Goal: Task Accomplishment & Management: Use online tool/utility

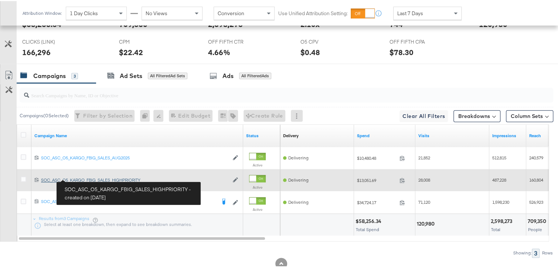
scroll to position [371, 0]
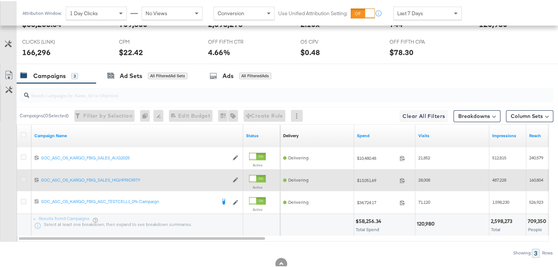
click at [23, 177] on icon at bounding box center [24, 178] width 6 height 6
click at [0, 0] on input "checkbox" at bounding box center [0, 0] width 0 height 0
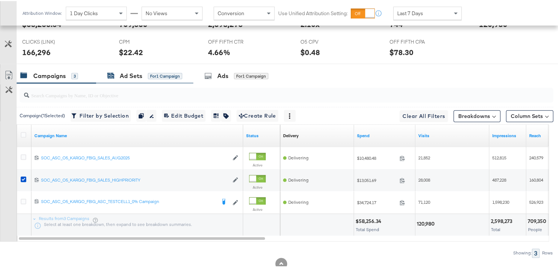
click at [125, 71] on div "Ad Sets" at bounding box center [131, 75] width 23 height 9
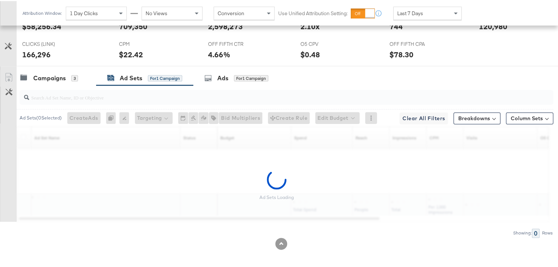
scroll to position [346, 0]
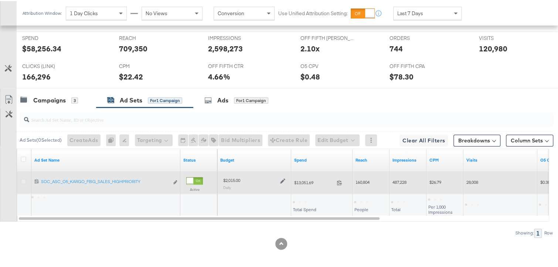
click at [26, 179] on icon at bounding box center [24, 180] width 6 height 6
click at [0, 0] on input "checkbox" at bounding box center [0, 0] width 0 height 0
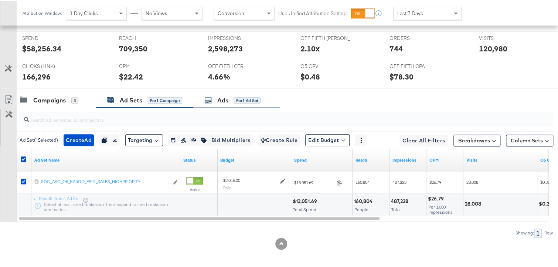
click at [217, 102] on div "Ads for 1 Ad Set" at bounding box center [236, 99] width 87 height 16
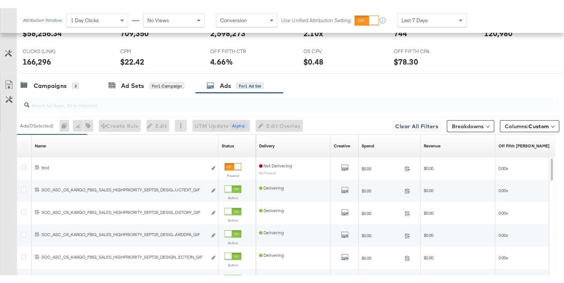
scroll to position [371, 0]
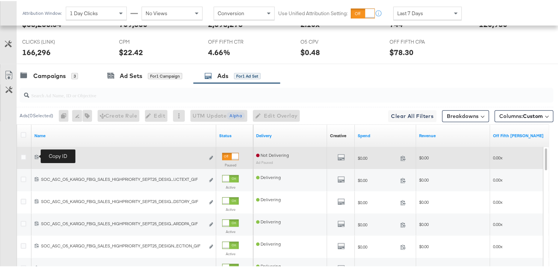
click at [36, 155] on icon at bounding box center [36, 155] width 5 height 5
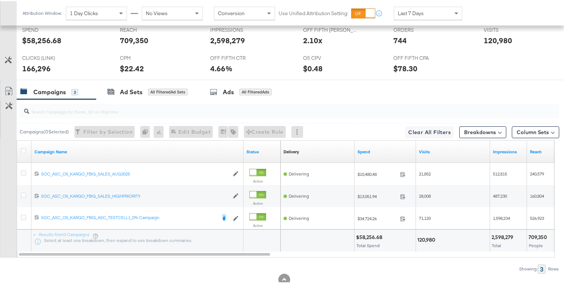
scroll to position [283, 0]
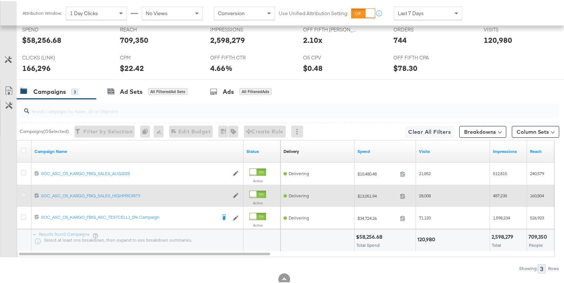
click at [24, 193] on icon at bounding box center [24, 194] width 6 height 6
click at [0, 0] on input "checkbox" at bounding box center [0, 0] width 0 height 0
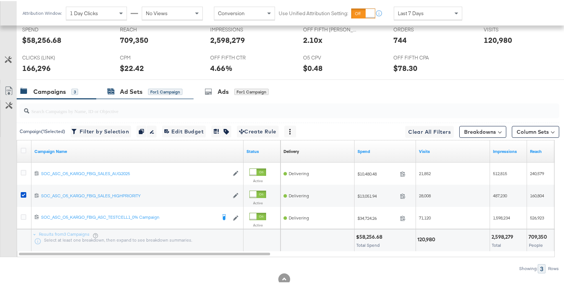
click at [116, 90] on div "Ad Sets for 1 Campaign" at bounding box center [144, 91] width 75 height 9
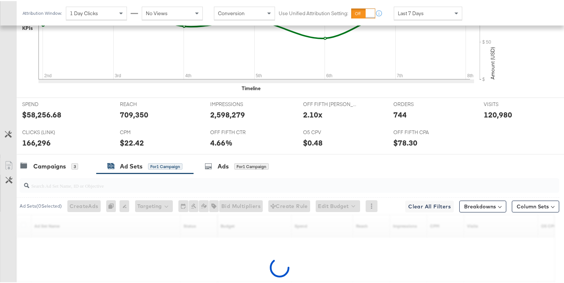
scroll to position [330, 0]
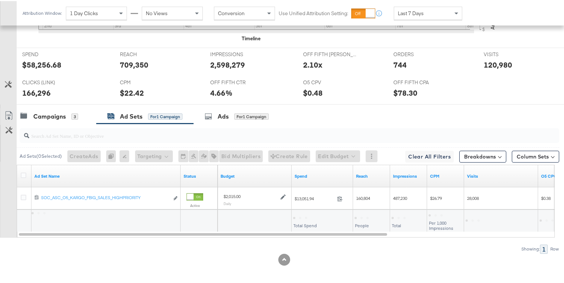
click at [26, 173] on div at bounding box center [25, 175] width 8 height 7
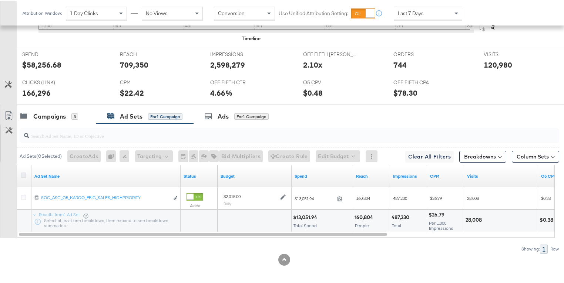
click at [24, 172] on icon at bounding box center [24, 175] width 6 height 6
click at [0, 0] on input "checkbox" at bounding box center [0, 0] width 0 height 0
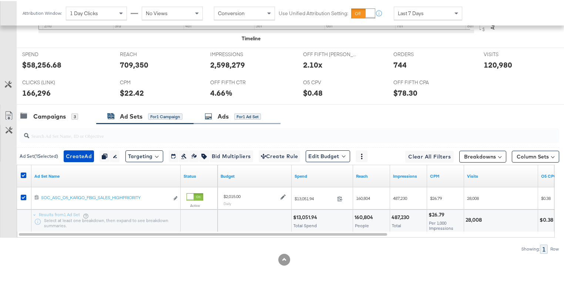
click at [217, 114] on div "Ads for 1 Ad Set" at bounding box center [232, 115] width 56 height 9
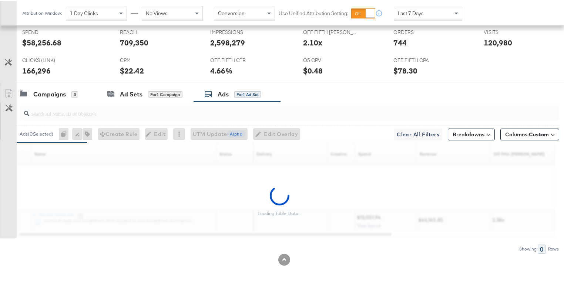
scroll to position [355, 0]
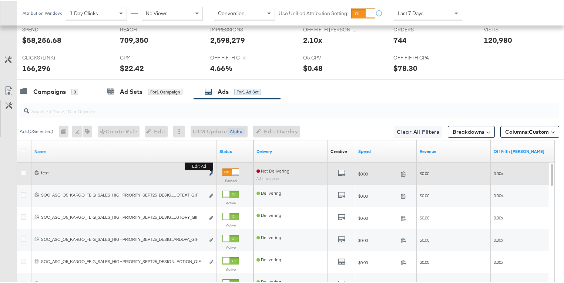
click at [213, 169] on button "Edit ad" at bounding box center [211, 173] width 4 height 8
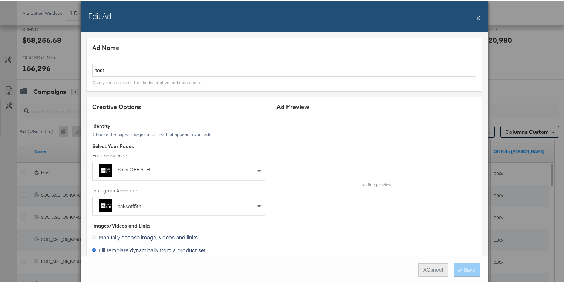
click at [425, 270] on button "X Cancel" at bounding box center [433, 269] width 30 height 13
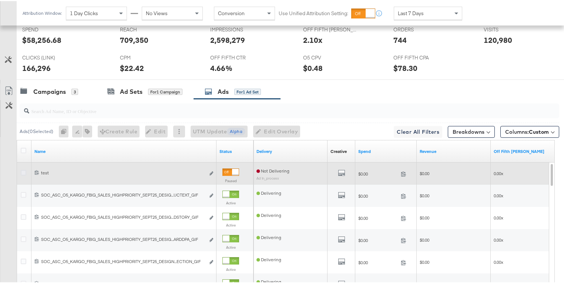
click at [24, 169] on icon at bounding box center [24, 172] width 6 height 6
click at [0, 0] on input "checkbox" at bounding box center [0, 0] width 0 height 0
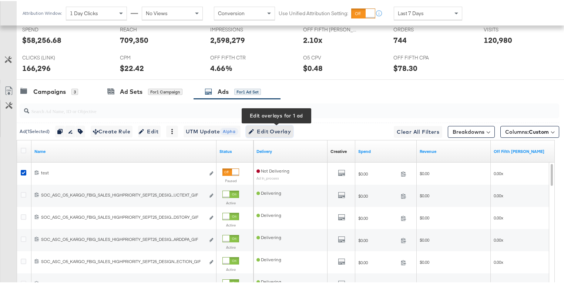
click at [265, 131] on span "Edit Overlay Edit overlays for 1 ad" at bounding box center [269, 130] width 43 height 9
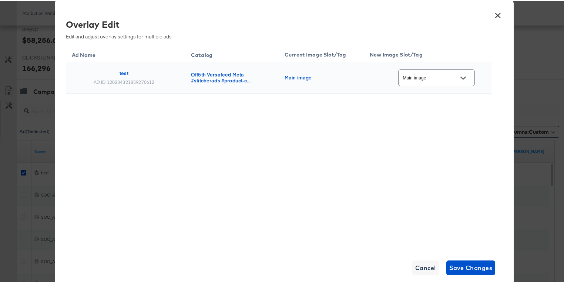
click at [426, 78] on input "Main image" at bounding box center [430, 77] width 58 height 9
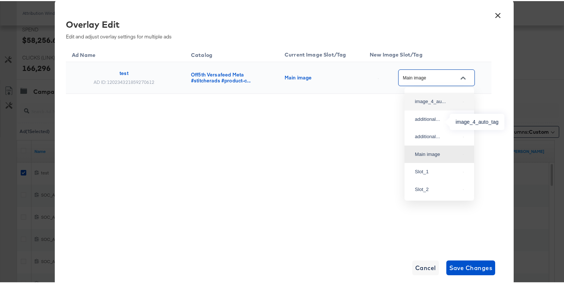
click at [444, 104] on div "image_4_au..." at bounding box center [437, 100] width 45 height 7
type input "image_4_auto_tag"
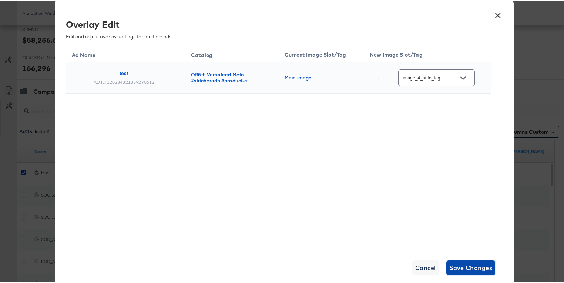
click at [463, 269] on span "Save Changes" at bounding box center [470, 267] width 43 height 10
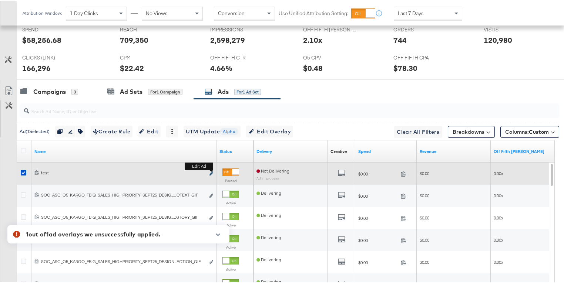
click at [212, 170] on icon "link" at bounding box center [211, 172] width 4 height 4
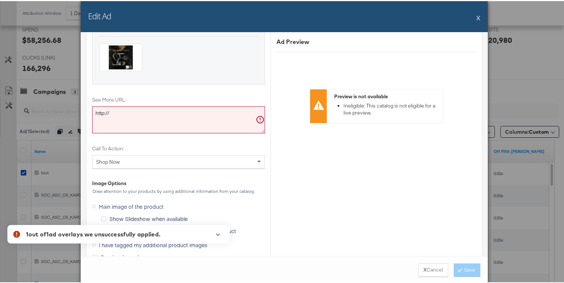
scroll to position [880, 0]
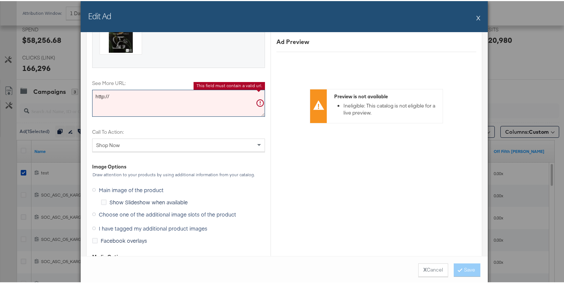
click at [134, 96] on textarea "http://" at bounding box center [178, 102] width 173 height 27
paste textarea "s://[DOMAIN_NAME]"
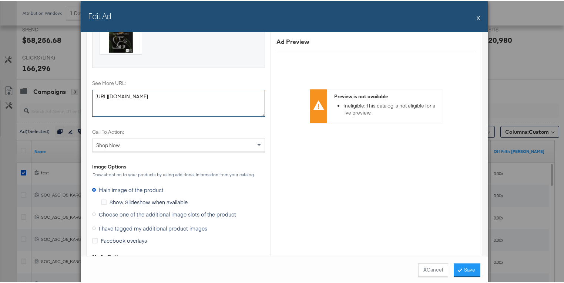
type textarea "[URL][DOMAIN_NAME]"
click at [204, 210] on span "Choose one of the additional image slots of the product" at bounding box center [167, 213] width 137 height 7
click at [0, 0] on input "Choose one of the additional image slots of the product" at bounding box center [0, 0] width 0 height 0
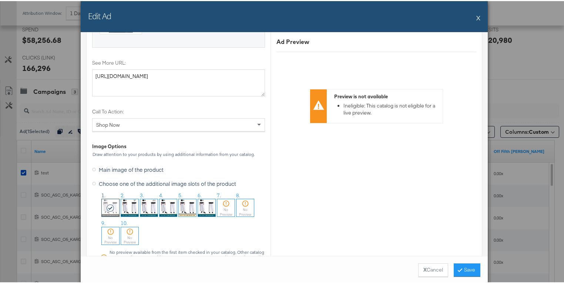
scroll to position [936, 0]
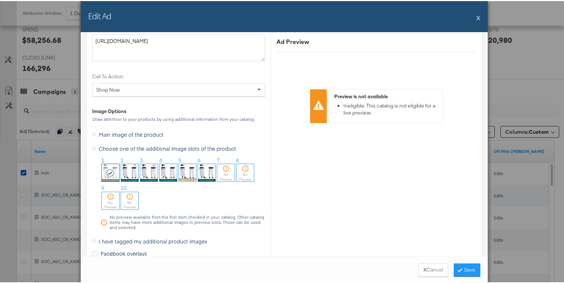
click at [162, 175] on img at bounding box center [167, 171] width 17 height 17
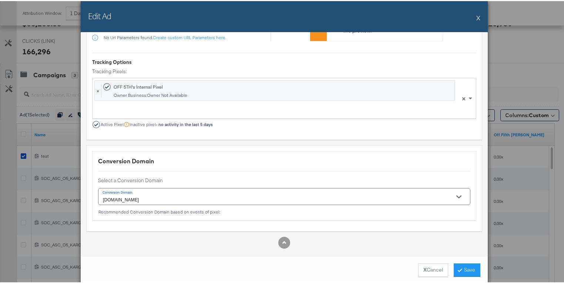
scroll to position [384, 0]
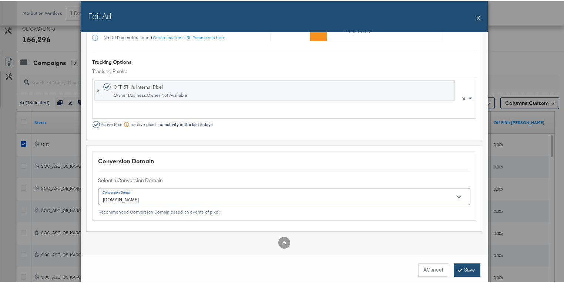
click at [463, 263] on button "Save" at bounding box center [466, 269] width 27 height 13
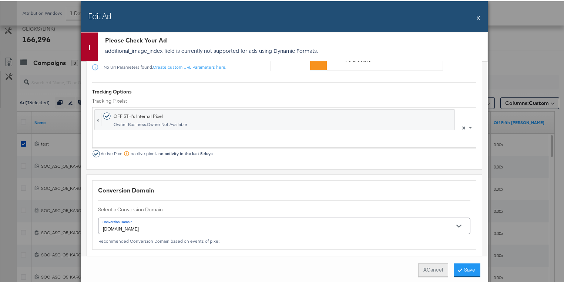
click at [434, 270] on button "X Cancel" at bounding box center [433, 269] width 30 height 13
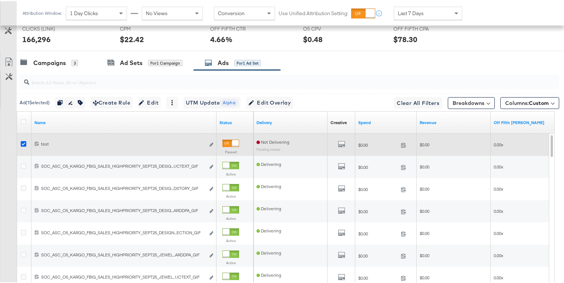
click at [22, 141] on icon at bounding box center [24, 143] width 6 height 6
click at [0, 0] on input "checkbox" at bounding box center [0, 0] width 0 height 0
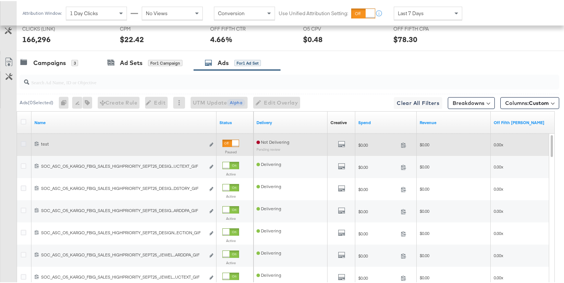
click at [22, 141] on icon at bounding box center [24, 143] width 6 height 6
click at [0, 0] on input "checkbox" at bounding box center [0, 0] width 0 height 0
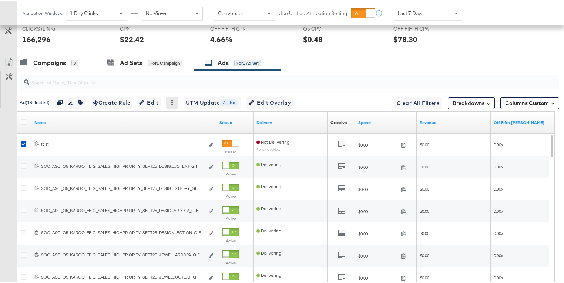
click at [175, 99] on icon at bounding box center [171, 101] width 5 height 5
click at [194, 138] on div "Delete" at bounding box center [197, 138] width 41 height 12
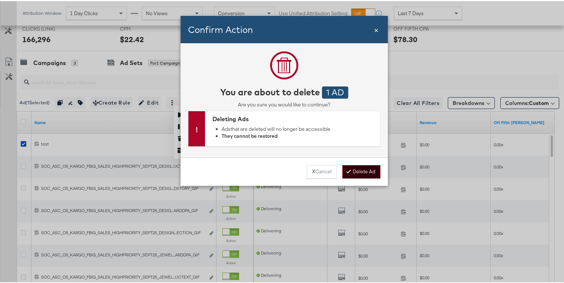
click at [361, 174] on button "Delete Ad" at bounding box center [361, 170] width 38 height 13
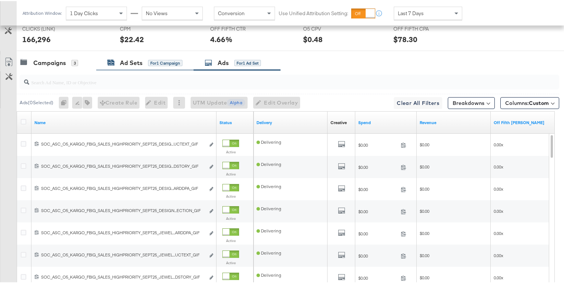
click at [112, 60] on icon at bounding box center [111, 62] width 7 height 5
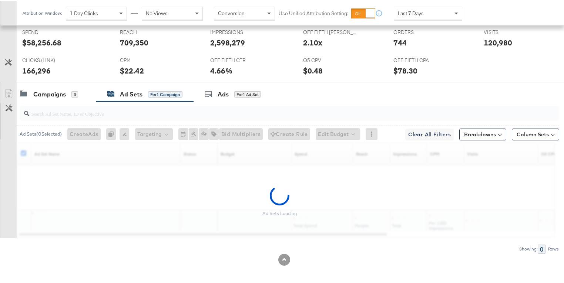
scroll to position [330, 0]
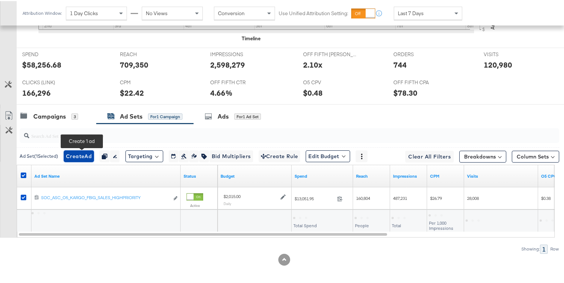
click at [84, 155] on span "Create Ad" at bounding box center [79, 155] width 26 height 9
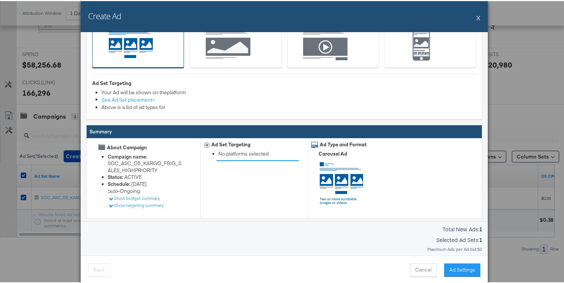
scroll to position [92, 0]
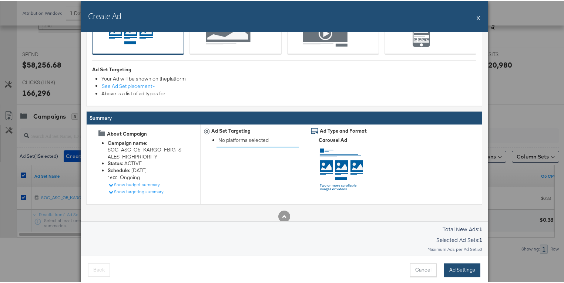
click at [459, 270] on button "Ad Settings" at bounding box center [462, 269] width 36 height 13
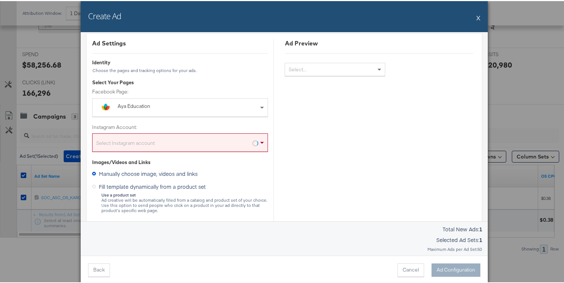
scroll to position [0, 0]
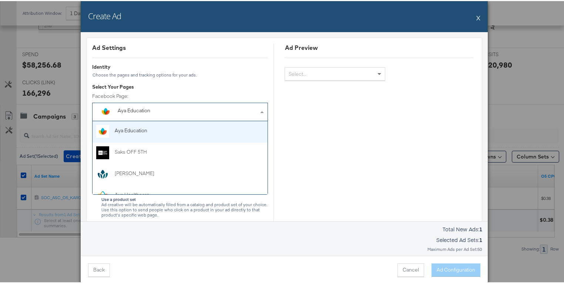
click at [176, 112] on div "Aya Education" at bounding box center [163, 109] width 91 height 7
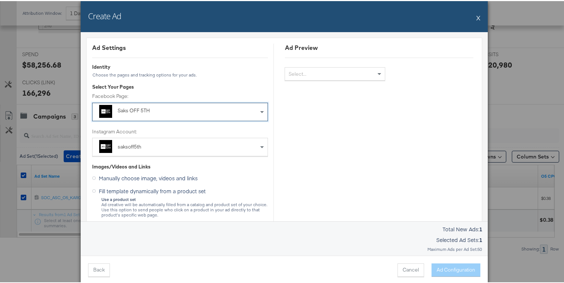
scroll to position [1, 0]
click at [197, 190] on span "Fill template dynamically from a product set" at bounding box center [152, 188] width 107 height 7
click at [0, 0] on input "Fill template dynamically from a product set" at bounding box center [0, 0] width 0 height 0
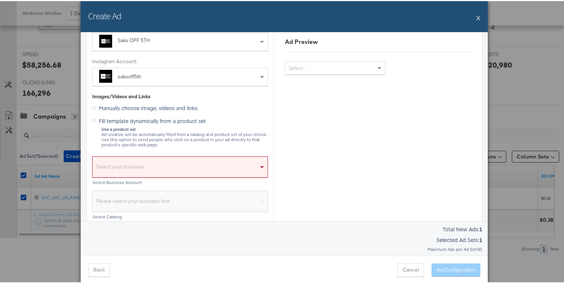
scroll to position [72, 0]
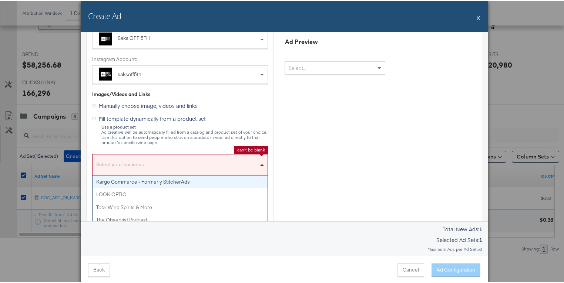
click at [206, 163] on div "Select your business" at bounding box center [179, 165] width 175 height 17
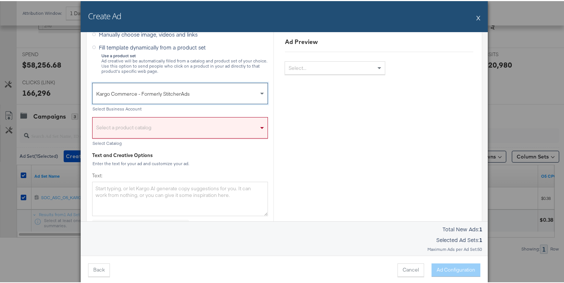
scroll to position [154, 0]
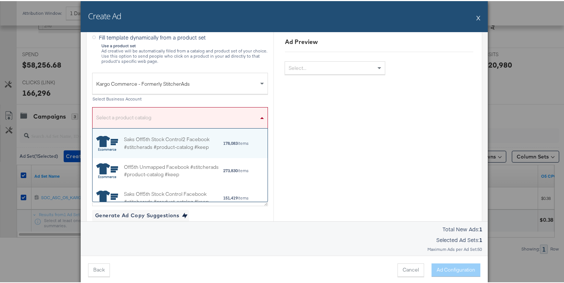
click at [164, 115] on div "Select a product catalog" at bounding box center [179, 118] width 175 height 17
paste input "959457925079606"
type input "959457925079606"
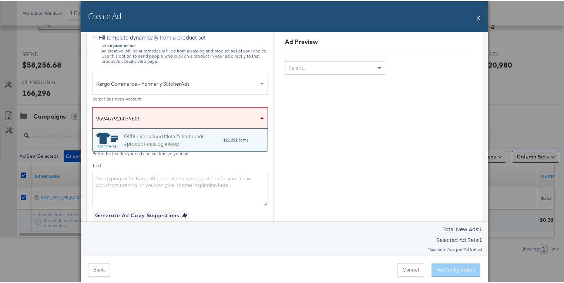
scroll to position [5, 4]
click at [175, 136] on div "Off5th Versafeed Meta #stitcherads #product-catalog #keep" at bounding box center [173, 139] width 99 height 16
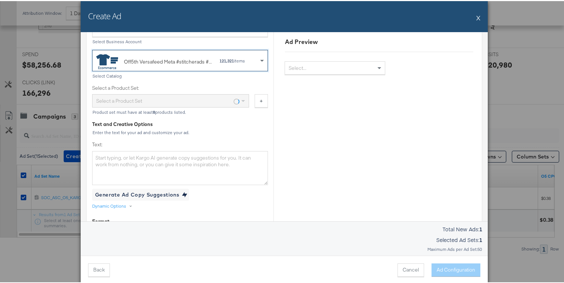
scroll to position [212, 0]
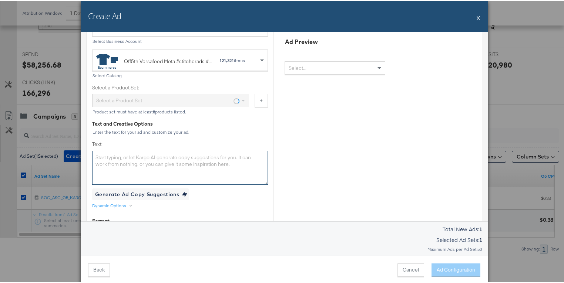
click at [244, 162] on textarea "Text:" at bounding box center [180, 167] width 176 height 34
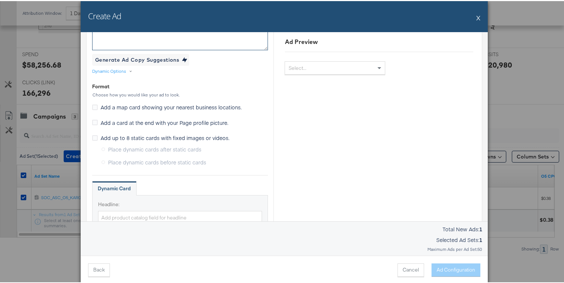
scroll to position [348, 0]
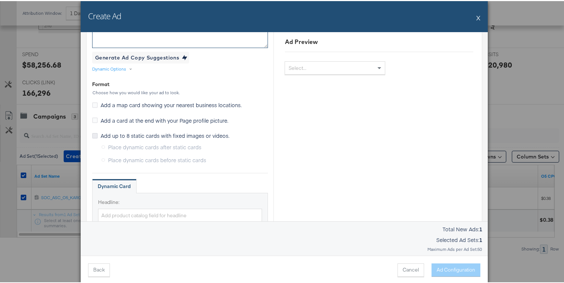
type textarea "TEST"
click at [92, 133] on icon at bounding box center [95, 135] width 6 height 6
click at [0, 0] on input "Add up to 8 static cards with fixed images or videos." at bounding box center [0, 0] width 0 height 0
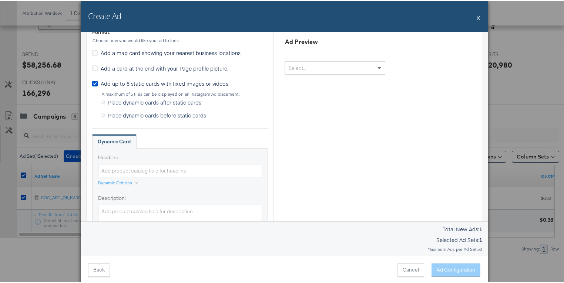
scroll to position [432, 0]
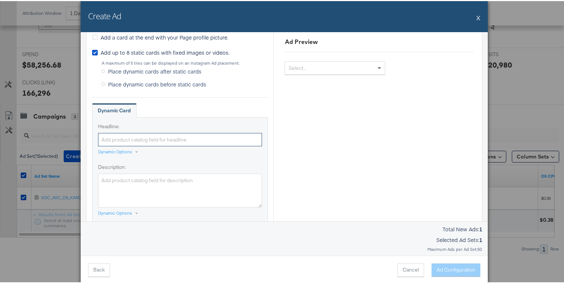
click at [170, 139] on input "Headline:" at bounding box center [180, 139] width 164 height 14
click at [127, 149] on div "Dynamic Options" at bounding box center [115, 151] width 34 height 6
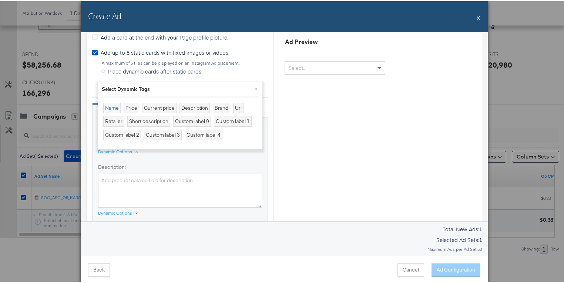
click at [110, 105] on div "Name" at bounding box center [111, 107] width 17 height 11
click at [217, 108] on div "Brand" at bounding box center [221, 107] width 17 height 11
type input "{{[DOMAIN_NAME]}}{{[DOMAIN_NAME]}}"
click at [255, 88] on button "×" at bounding box center [255, 87] width 13 height 13
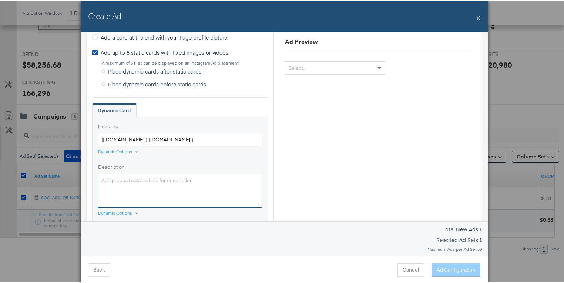
click at [215, 179] on textarea "Description:" at bounding box center [180, 190] width 164 height 34
type textarea "TEST"
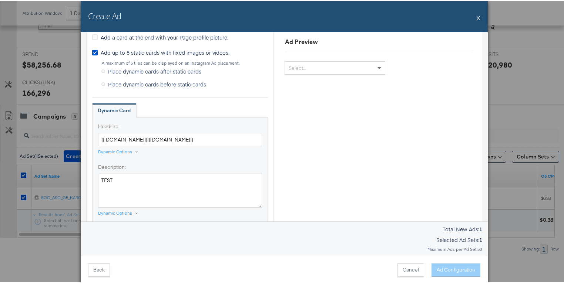
click at [263, 167] on div "Headline: {{[DOMAIN_NAME]}}{{[DOMAIN_NAME]}} Dynamic Options Description: TEST …" at bounding box center [180, 170] width 176 height 108
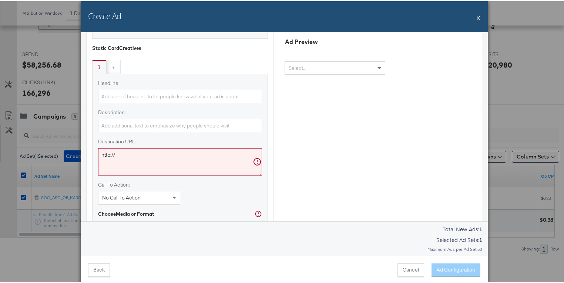
scroll to position [640, 0]
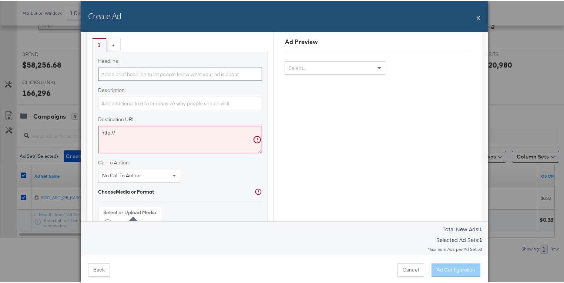
click at [207, 71] on input "Headline:" at bounding box center [180, 74] width 164 height 14
type input "TEST"
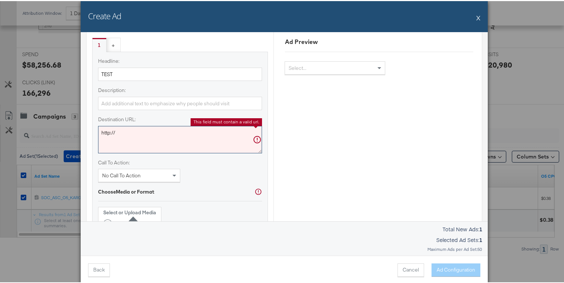
click at [183, 137] on textarea "http://" at bounding box center [180, 138] width 164 height 27
click at [150, 135] on textarea "http://" at bounding box center [180, 138] width 164 height 27
paste textarea "s://[DOMAIN_NAME]"
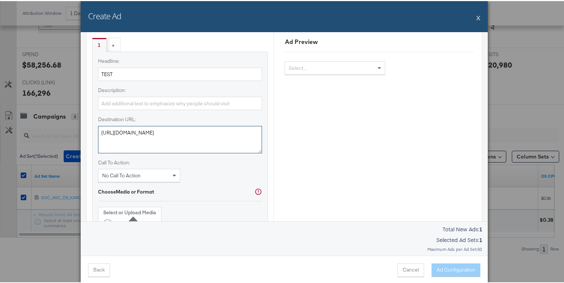
type textarea "[URL][DOMAIN_NAME]"
click at [170, 171] on span at bounding box center [174, 174] width 9 height 13
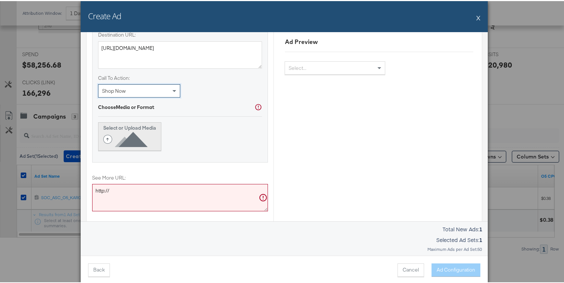
scroll to position [734, 0]
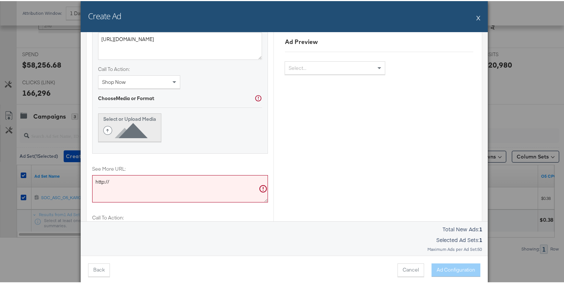
click at [103, 127] on icon at bounding box center [126, 129] width 47 height 17
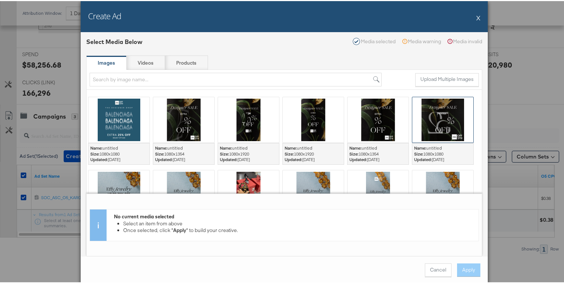
click at [446, 118] on div at bounding box center [442, 118] width 61 height 45
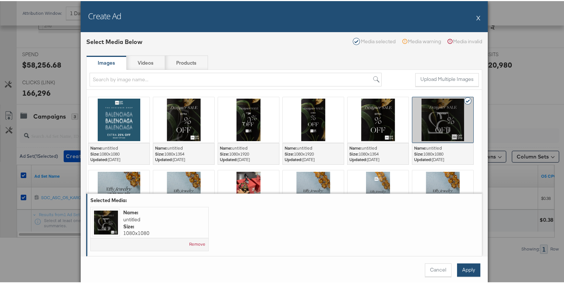
click at [465, 274] on button "Apply" at bounding box center [468, 269] width 23 height 13
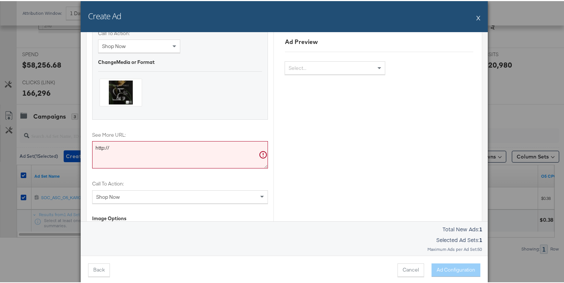
scroll to position [775, 0]
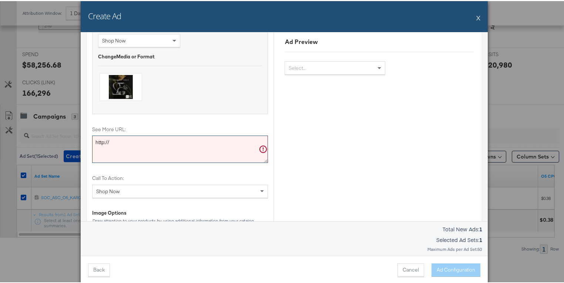
click at [105, 141] on textarea "http://" at bounding box center [180, 148] width 176 height 27
paste textarea "s://[DOMAIN_NAME]"
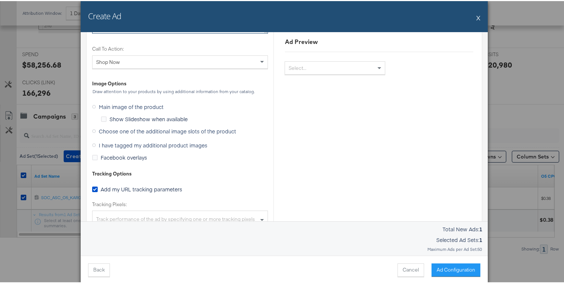
scroll to position [912, 0]
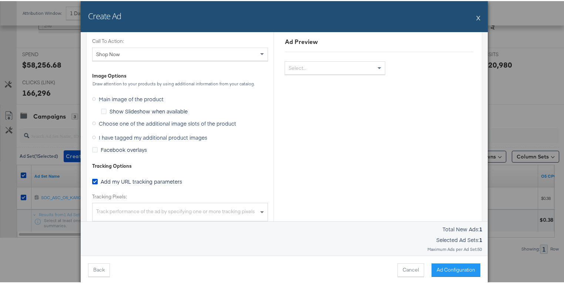
type textarea "[URL][DOMAIN_NAME]"
click at [199, 119] on span "Choose one of the additional image slots of the product" at bounding box center [167, 122] width 137 height 7
click at [0, 0] on input "Choose one of the additional image slots of the product" at bounding box center [0, 0] width 0 height 0
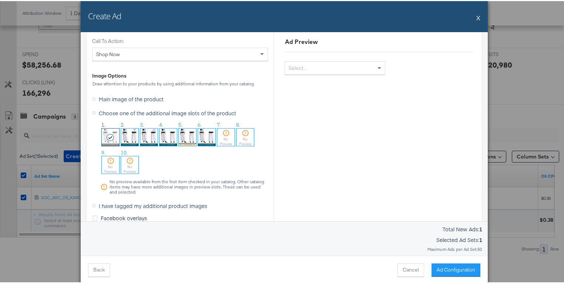
click at [167, 139] on img at bounding box center [167, 136] width 17 height 17
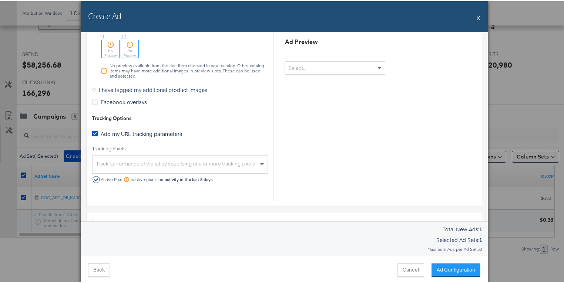
scroll to position [1035, 0]
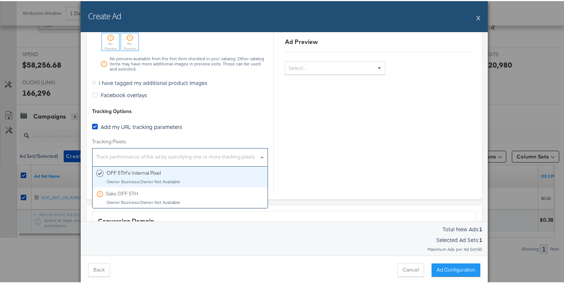
click at [122, 153] on div "Track performance of the ad by specifying one or more tracking pixels" at bounding box center [179, 157] width 175 height 16
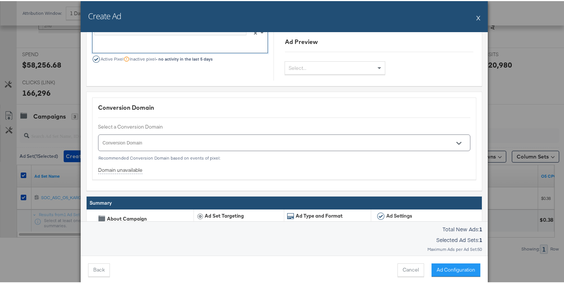
scroll to position [1175, 0]
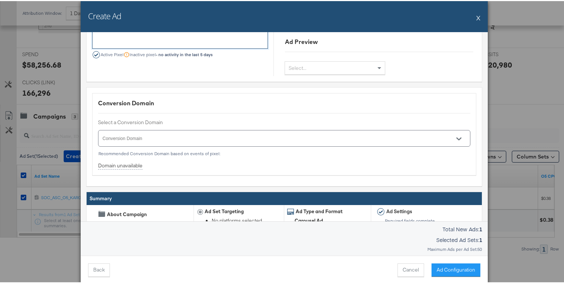
click at [155, 138] on input "Conversion Domain" at bounding box center [273, 140] width 344 height 9
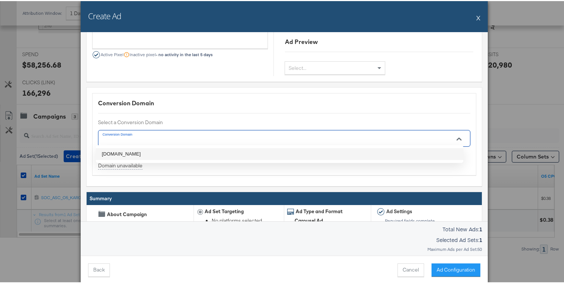
click at [141, 153] on li "[DOMAIN_NAME]" at bounding box center [279, 153] width 367 height 12
type input "[DOMAIN_NAME]"
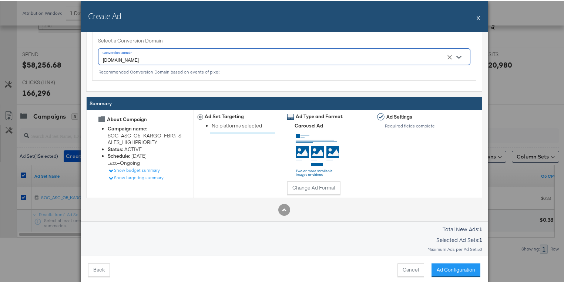
scroll to position [1258, 0]
click at [450, 268] on button "Ad Configuration" at bounding box center [455, 269] width 49 height 13
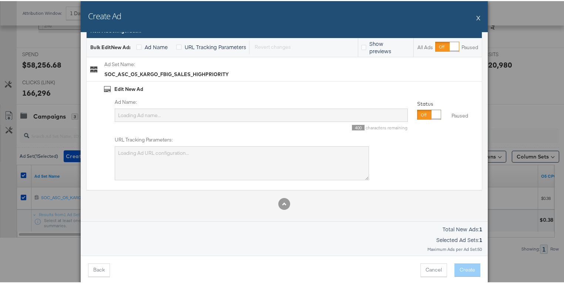
scroll to position [0, 0]
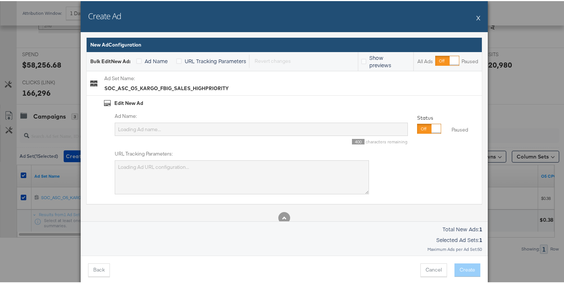
type input "45 US 18-65 Offsite conversions Impressions Autobid"
type textarea "SAID={{[DOMAIN_NAME]}}"
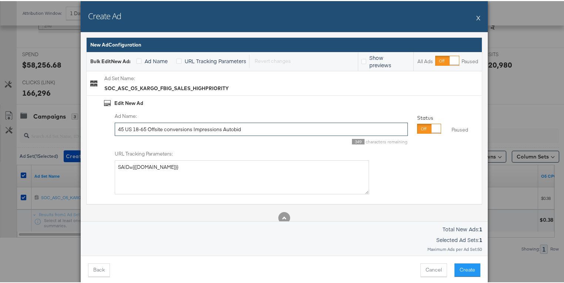
click at [193, 126] on input "45 US 18-65 Offsite conversions Impressions Autobid" at bounding box center [261, 129] width 293 height 14
type input "NEW TEST"
click at [463, 265] on button "Create" at bounding box center [467, 269] width 26 height 13
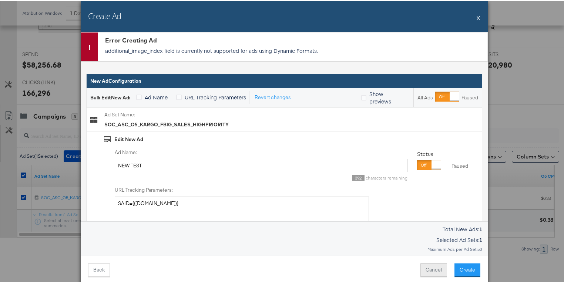
click at [432, 269] on button "Cancel" at bounding box center [433, 269] width 27 height 13
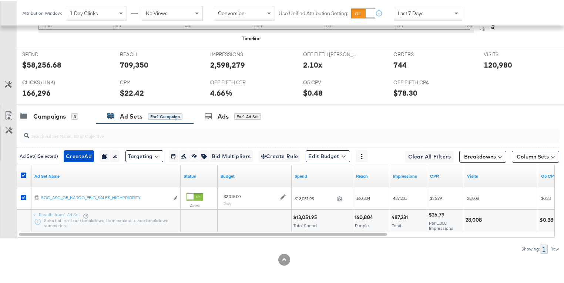
click at [162, 115] on div "for 1 Campaign" at bounding box center [165, 115] width 34 height 7
click at [92, 151] on span "Create Ad" at bounding box center [79, 155] width 26 height 9
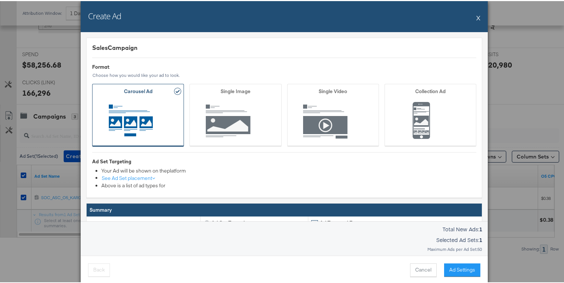
click at [461, 271] on button "Ad Settings" at bounding box center [462, 269] width 36 height 13
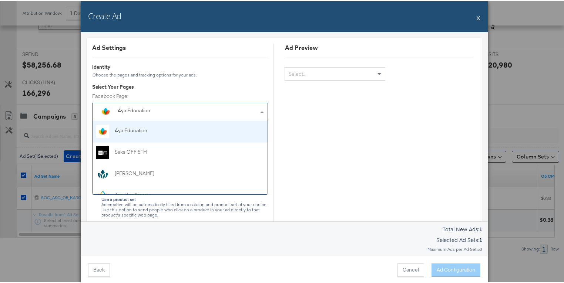
click at [198, 113] on div "Aya Education" at bounding box center [179, 111] width 122 height 10
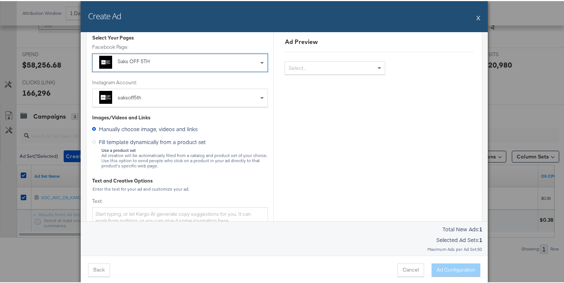
scroll to position [51, 0]
click at [163, 138] on span "Fill template dynamically from a product set" at bounding box center [152, 139] width 107 height 7
click at [0, 0] on input "Fill template dynamically from a product set" at bounding box center [0, 0] width 0 height 0
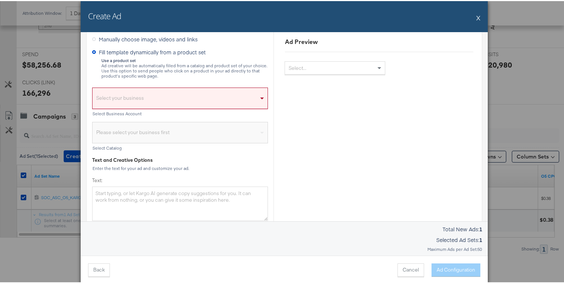
scroll to position [145, 0]
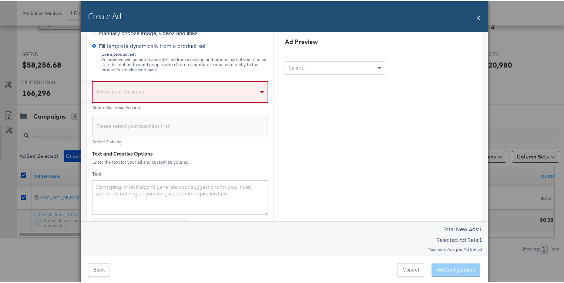
click at [170, 92] on div "Select your business" at bounding box center [179, 92] width 175 height 17
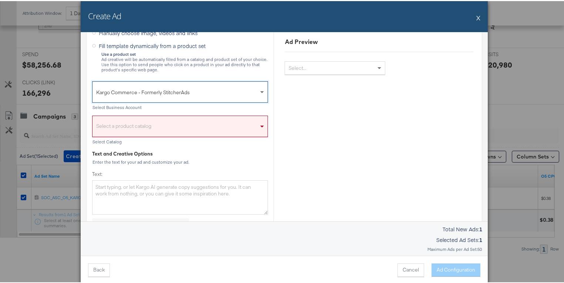
click at [160, 120] on div "Select a product catalog" at bounding box center [179, 127] width 175 height 17
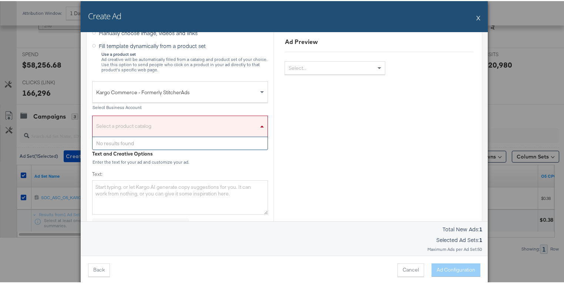
paste input "959457925079606"
type input "959457925079606"
click at [215, 145] on div "No results found" at bounding box center [179, 142] width 175 height 13
click at [246, 163] on div "Enter the text for your ad and customize your ad." at bounding box center [180, 161] width 176 height 5
click at [231, 126] on div "Select a product catalog" at bounding box center [179, 127] width 175 height 17
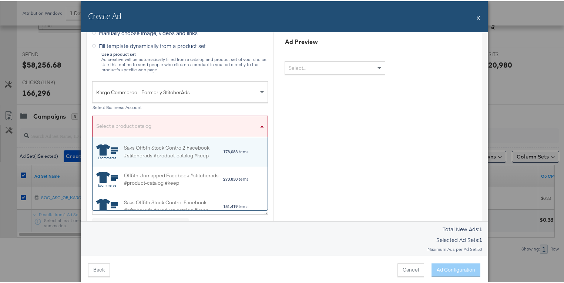
scroll to position [68, 170]
paste input "959457925079606"
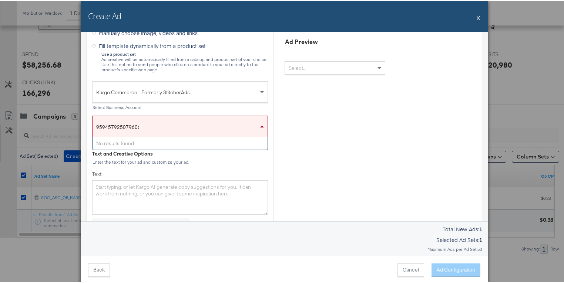
type input "959457925079606"
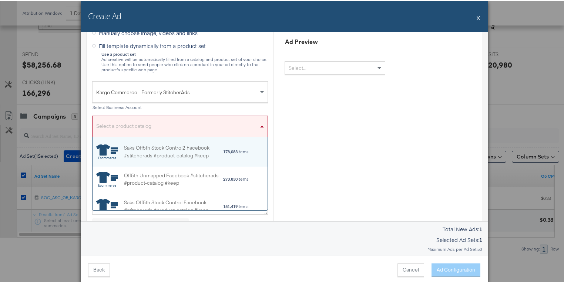
click at [132, 133] on div "Select a product catalog" at bounding box center [179, 127] width 175 height 17
paste input "Off5th Versafeed"
type input "Off5th Versafeed"
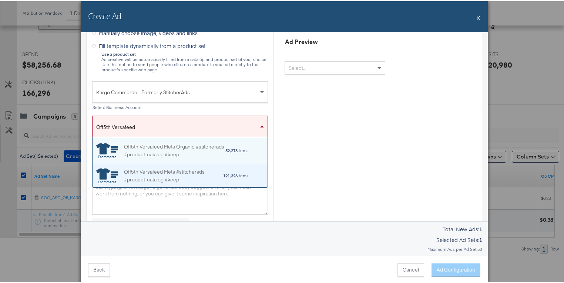
click at [158, 176] on div "Off5th Versafeed Meta #stitcherads #product-catalog #keep" at bounding box center [173, 175] width 99 height 16
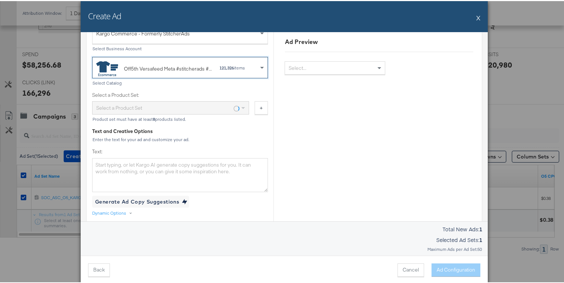
scroll to position [213, 0]
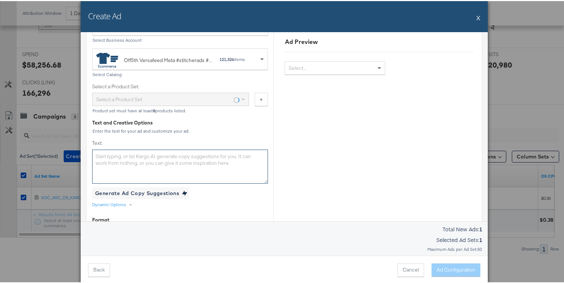
click at [191, 157] on textarea "Text:" at bounding box center [180, 166] width 176 height 34
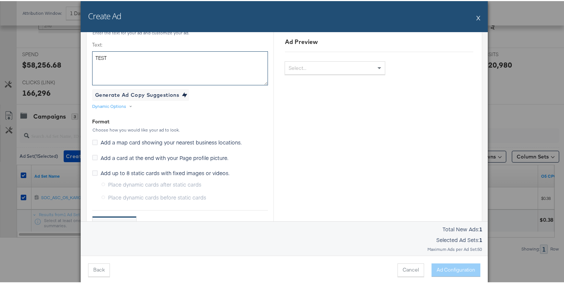
scroll to position [350, 0]
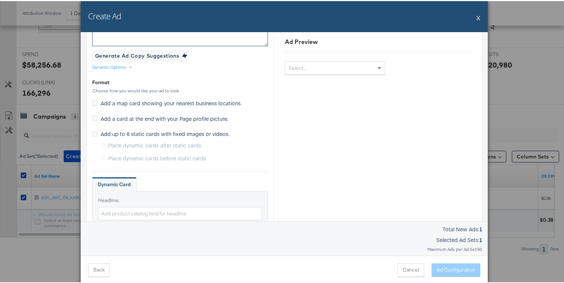
type textarea "TEST"
click at [200, 132] on span "Add up to 8 static cards with fixed images or videos." at bounding box center [165, 132] width 129 height 7
click at [0, 0] on input "Add up to 8 static cards with fixed images or videos." at bounding box center [0, 0] width 0 height 0
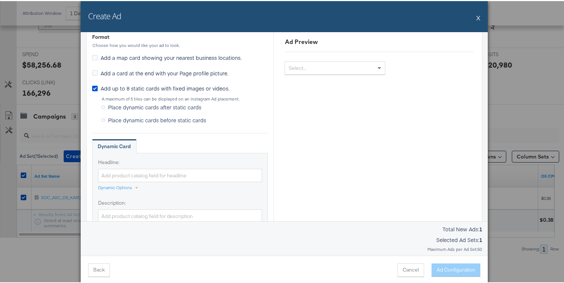
scroll to position [426, 0]
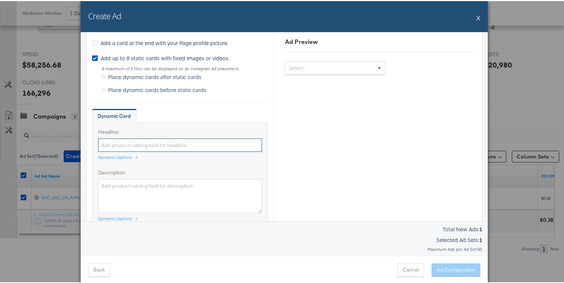
click at [213, 146] on input "Headline:" at bounding box center [180, 145] width 164 height 14
type input "TEST"
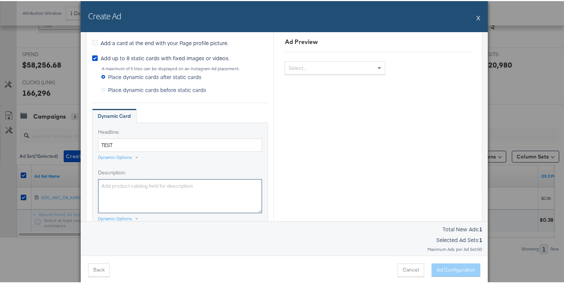
click at [197, 192] on textarea "Description:" at bounding box center [180, 195] width 164 height 34
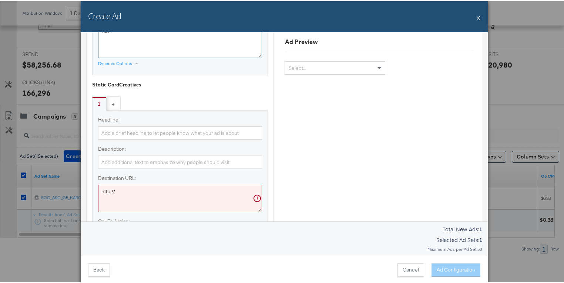
scroll to position [589, 0]
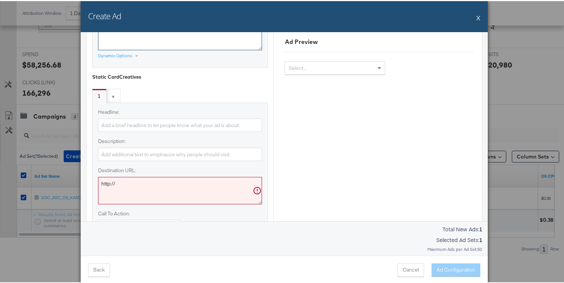
type textarea "TEST"
click at [173, 121] on input "Headline:" at bounding box center [180, 125] width 164 height 14
type input "TEST"
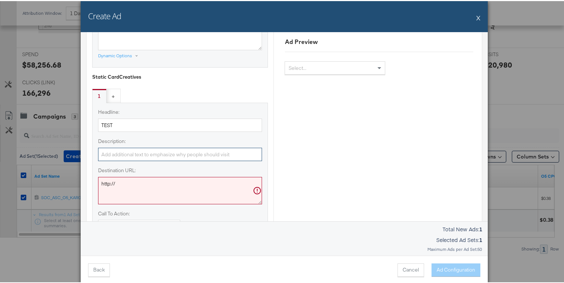
click at [161, 152] on input "Description:" at bounding box center [180, 154] width 164 height 14
type input "TEST"
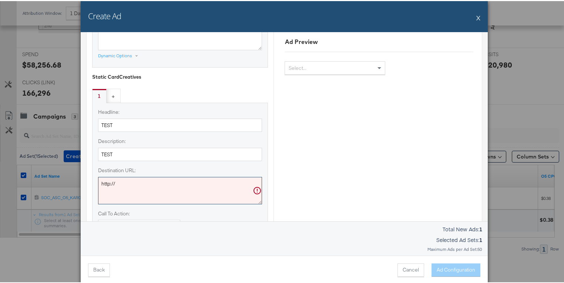
click at [178, 191] on textarea "http://" at bounding box center [180, 189] width 164 height 27
click at [177, 191] on textarea "http://" at bounding box center [180, 189] width 164 height 27
click at [175, 190] on textarea "http://" at bounding box center [180, 189] width 164 height 27
click at [165, 183] on textarea "http://" at bounding box center [180, 189] width 164 height 27
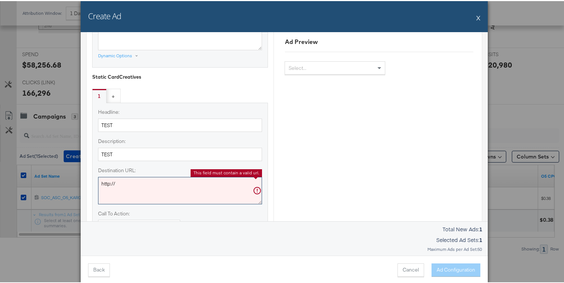
click at [165, 183] on textarea "http://" at bounding box center [180, 189] width 164 height 27
paste textarea "s://[DOMAIN_NAME]"
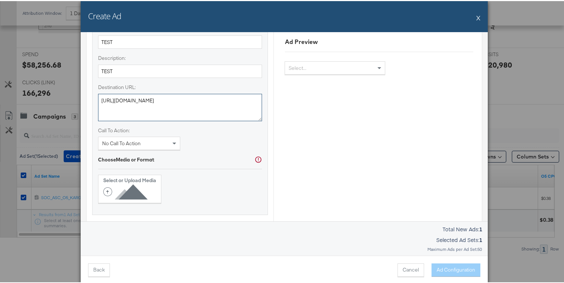
scroll to position [676, 0]
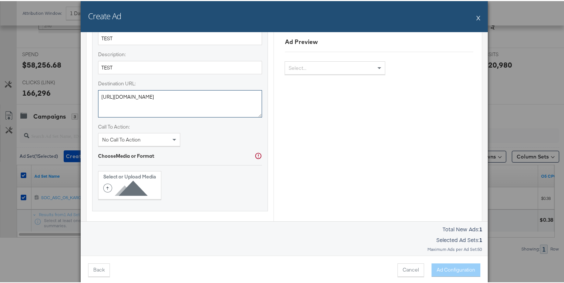
type textarea "[URL][DOMAIN_NAME]"
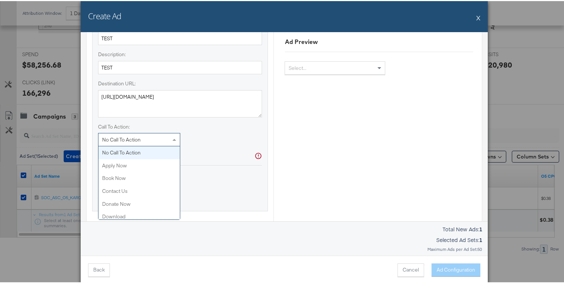
click at [154, 136] on div "No Call To Action" at bounding box center [138, 138] width 81 height 13
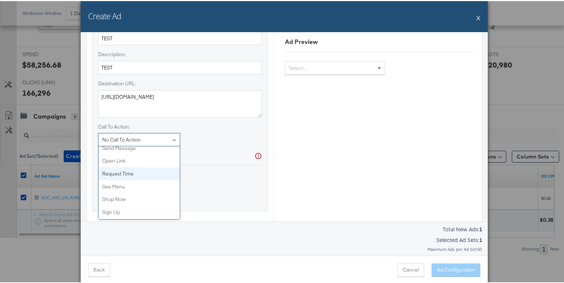
scroll to position [134, 0]
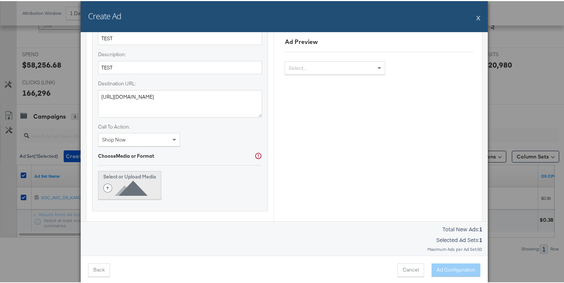
click at [141, 182] on icon at bounding box center [126, 187] width 47 height 17
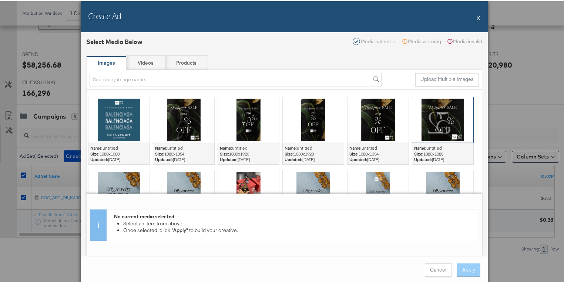
click at [444, 125] on div at bounding box center [442, 118] width 61 height 45
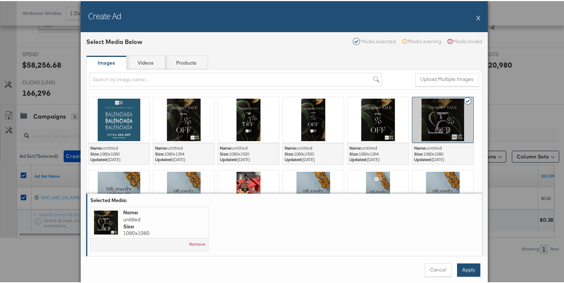
click at [465, 267] on button "Apply" at bounding box center [468, 269] width 23 height 13
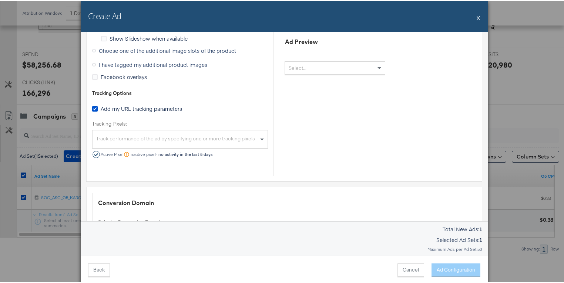
scroll to position [988, 0]
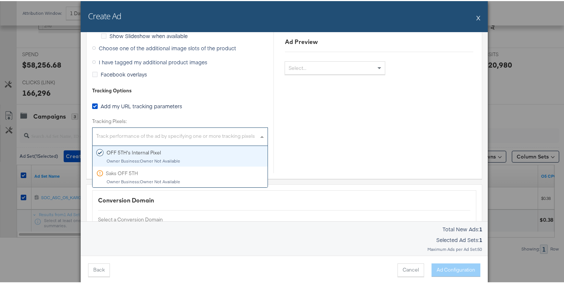
click at [249, 142] on div "Track performance of the ad by specifying one or more tracking pixels OFF 5TH's…" at bounding box center [180, 135] width 176 height 18
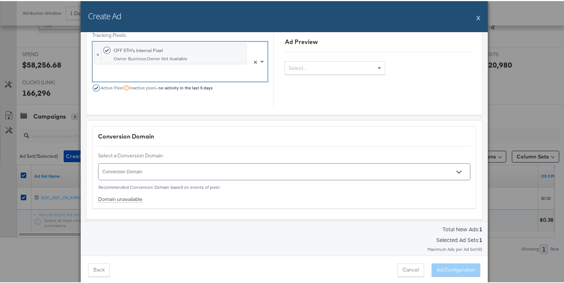
scroll to position [1075, 0]
click at [227, 163] on div at bounding box center [284, 169] width 372 height 17
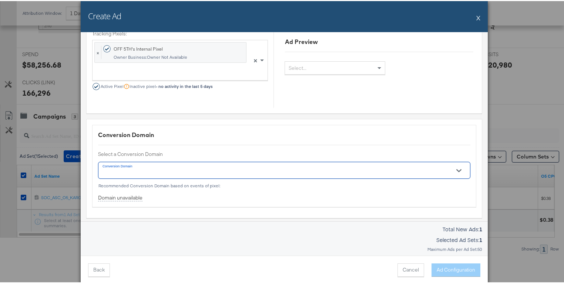
click at [178, 169] on input "Conversion Domain" at bounding box center [273, 172] width 344 height 9
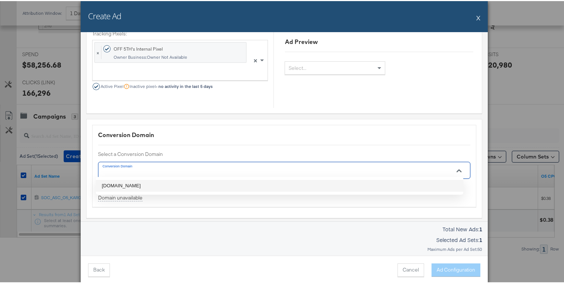
click at [172, 183] on li "[DOMAIN_NAME]" at bounding box center [279, 185] width 367 height 12
type input "[DOMAIN_NAME]"
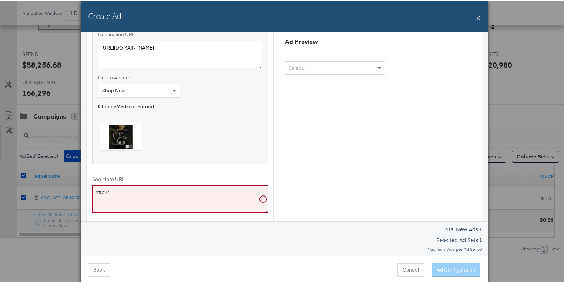
scroll to position [727, 0]
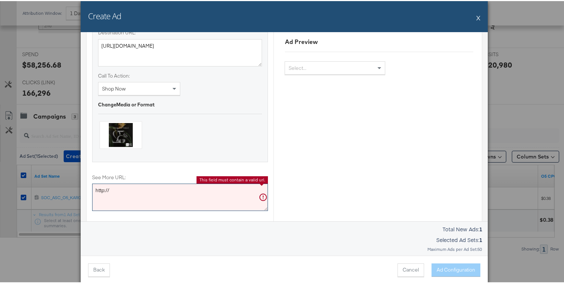
click at [192, 193] on textarea "http://" at bounding box center [180, 196] width 176 height 27
paste textarea "s://[DOMAIN_NAME]"
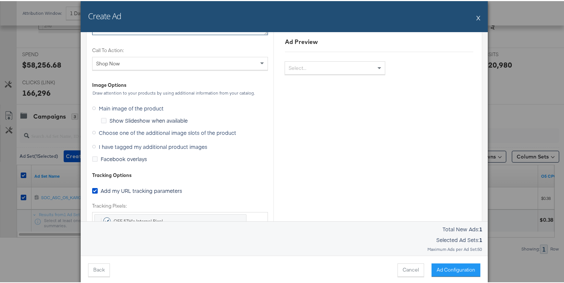
scroll to position [902, 0]
type textarea "[URL][DOMAIN_NAME]"
click at [558, 49] on div "Create Ad X Ad Settings Identity Choose the pages and tracking options for your…" at bounding box center [284, 141] width 568 height 283
click at [127, 143] on span "I have tagged my additional product images" at bounding box center [153, 146] width 108 height 7
click at [0, 0] on input "I have tagged my additional product images" at bounding box center [0, 0] width 0 height 0
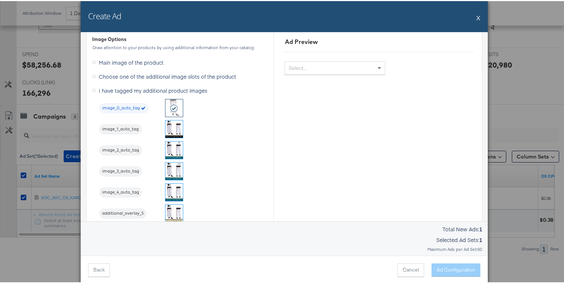
scroll to position [845, 0]
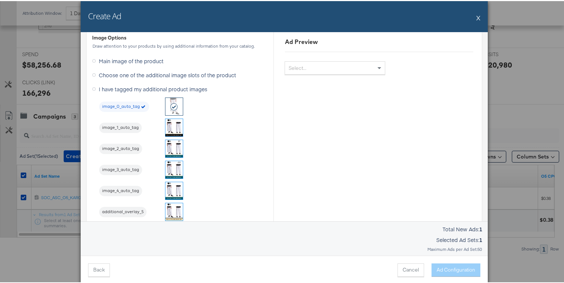
click at [175, 186] on img at bounding box center [173, 189] width 17 height 17
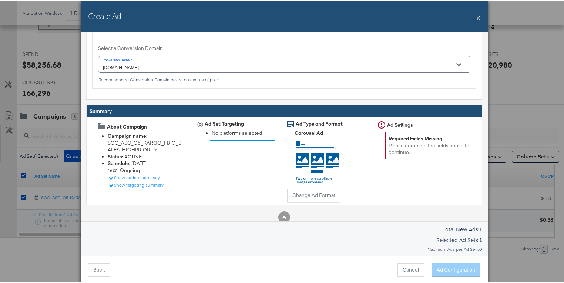
scroll to position [1223, 0]
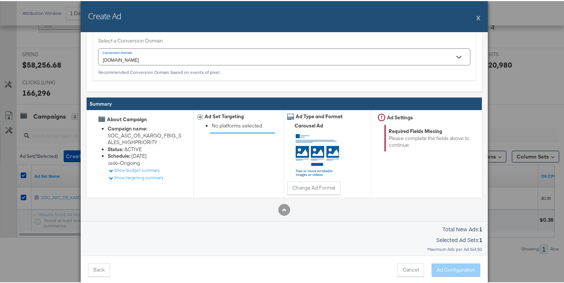
click at [413, 116] on div "Ad Settings" at bounding box center [425, 116] width 96 height 9
drag, startPoint x: 406, startPoint y: 130, endPoint x: 359, endPoint y: 166, distance: 58.9
click at [406, 130] on div "Required Fields Missing Please complete the fields above to continue." at bounding box center [428, 137] width 88 height 27
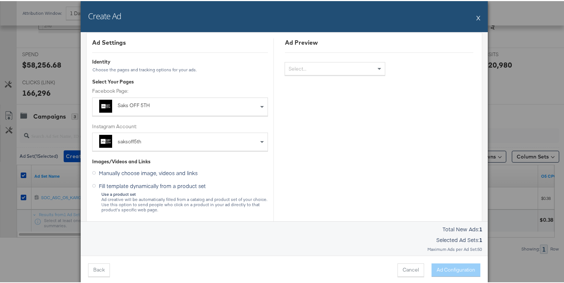
scroll to position [0, 0]
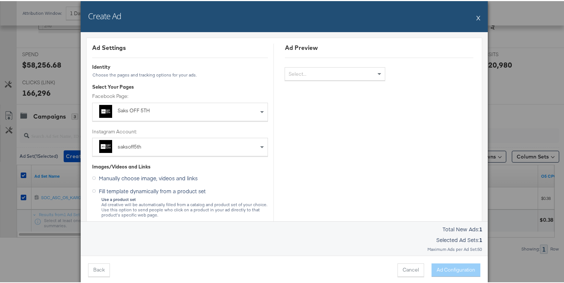
click at [252, 180] on div "Manually choose image, videos and links" at bounding box center [180, 178] width 176 height 13
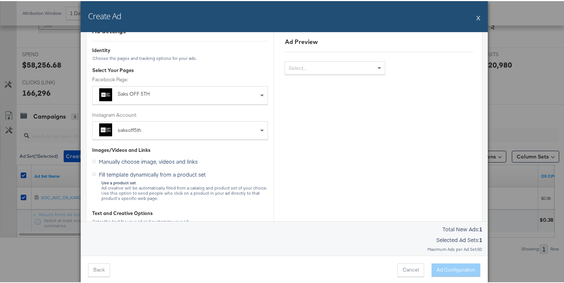
scroll to position [114, 0]
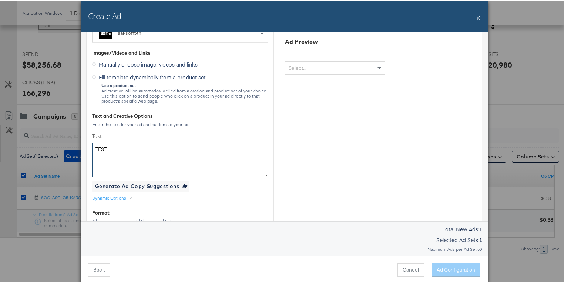
click at [213, 151] on textarea "TEST" at bounding box center [180, 159] width 176 height 34
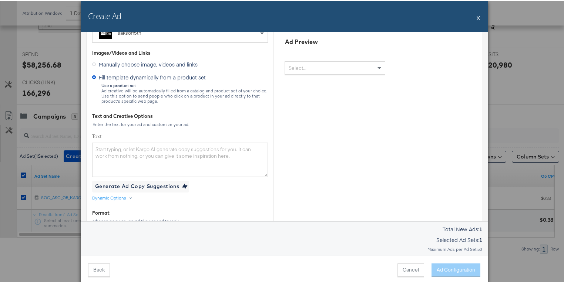
click at [122, 196] on div "Dynamic Options" at bounding box center [109, 197] width 34 height 6
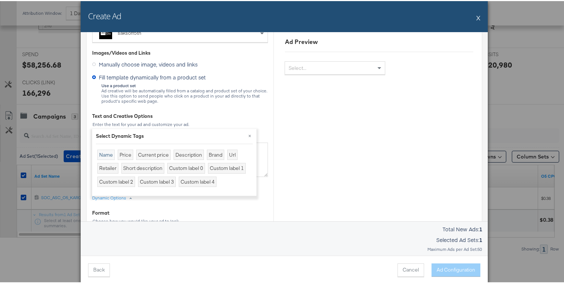
click at [107, 156] on div "Name" at bounding box center [105, 154] width 17 height 11
type textarea "{{[DOMAIN_NAME]}}"
click at [249, 136] on button "×" at bounding box center [249, 134] width 13 height 13
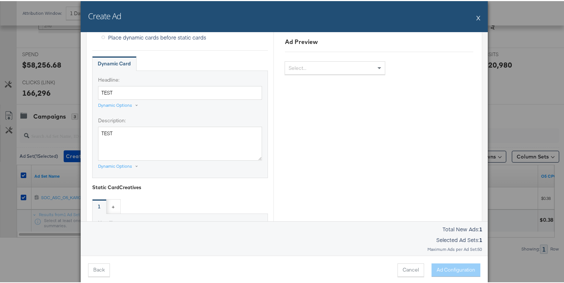
scroll to position [372, 0]
click at [138, 92] on input "TEST" at bounding box center [180, 93] width 164 height 14
click at [126, 102] on div "Dynamic Options" at bounding box center [115, 105] width 34 height 6
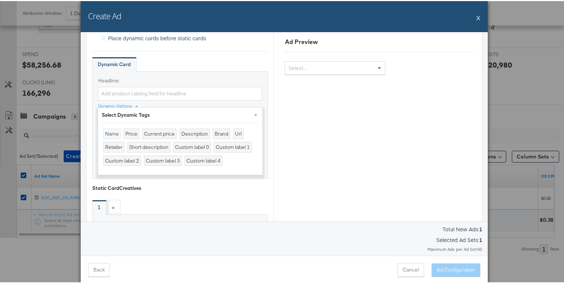
click at [113, 133] on div "Name" at bounding box center [111, 133] width 17 height 11
type input "{{[DOMAIN_NAME]}}"
click at [219, 73] on div "Headline: {{[DOMAIN_NAME]}} Dynamic Options × Select Dynamic Tags Name Price Cu…" at bounding box center [180, 124] width 176 height 108
click at [252, 109] on button "×" at bounding box center [255, 113] width 13 height 13
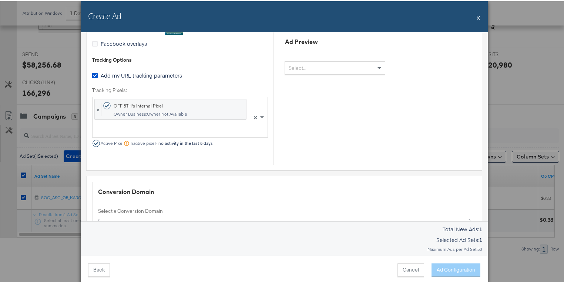
scroll to position [1062, 0]
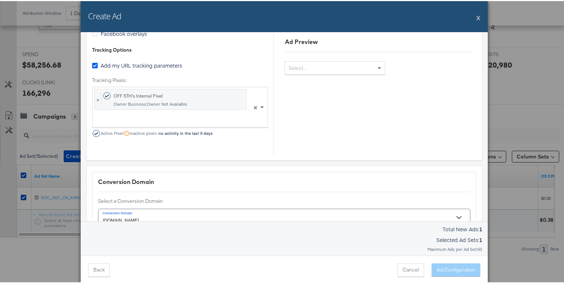
click at [92, 63] on icon at bounding box center [95, 65] width 6 height 6
click at [0, 0] on input "Add my URL tracking parameters" at bounding box center [0, 0] width 0 height 0
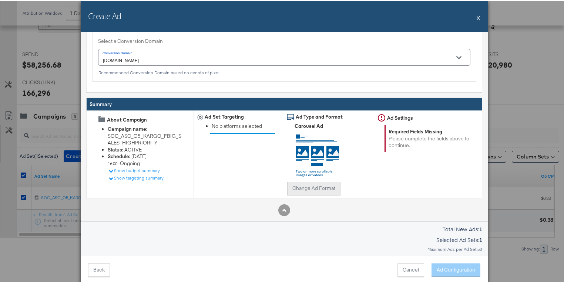
scroll to position [1223, 0]
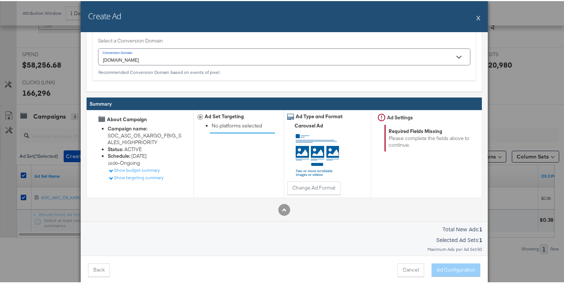
click at [453, 270] on div "Cancel Ad Configuration" at bounding box center [435, 269] width 90 height 13
click at [400, 138] on div "Required Fields Missing Please complete the fields above to continue." at bounding box center [428, 137] width 88 height 27
click at [228, 124] on div "No platforms selected" at bounding box center [236, 126] width 78 height 11
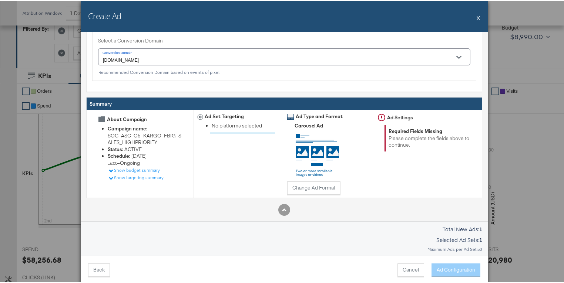
drag, startPoint x: 416, startPoint y: 143, endPoint x: 377, endPoint y: 112, distance: 50.5
click at [377, 111] on div "Ad Settings Required Fields Missing Please complete the fields above to continu…" at bounding box center [425, 153] width 102 height 88
click at [380, 112] on div "Ad Settings" at bounding box center [425, 116] width 96 height 9
drag, startPoint x: 380, startPoint y: 112, endPoint x: 416, endPoint y: 143, distance: 48.2
click at [416, 143] on div "Ad Settings Required Fields Missing Please complete the fields above to continu…" at bounding box center [425, 153] width 102 height 88
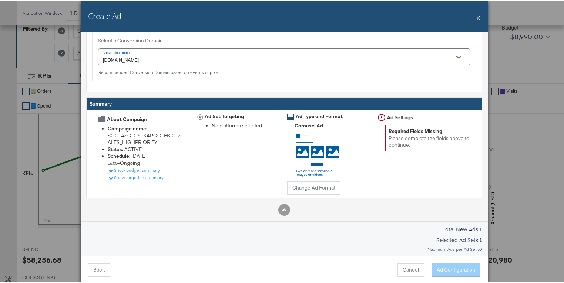
click at [416, 143] on div "Required Fields Missing Please complete the fields above to continue." at bounding box center [428, 137] width 88 height 27
drag, startPoint x: 412, startPoint y: 141, endPoint x: 375, endPoint y: 111, distance: 46.8
click at [375, 111] on div "Ad Settings Required Fields Missing Please complete the fields above to continu…" at bounding box center [425, 153] width 102 height 88
click at [443, 270] on div "Cancel Ad Configuration" at bounding box center [435, 269] width 90 height 13
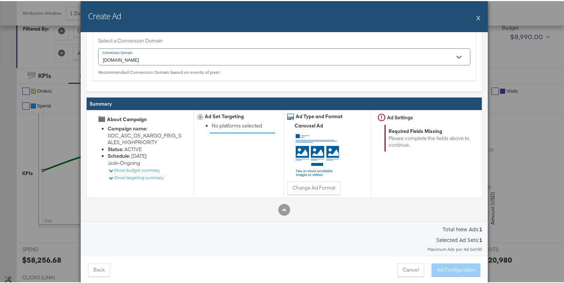
click at [242, 114] on div "Ad Set Targeting" at bounding box center [236, 116] width 78 height 9
click at [242, 125] on div "No platforms selected" at bounding box center [236, 126] width 78 height 11
click at [101, 267] on button "Back" at bounding box center [99, 269] width 22 height 13
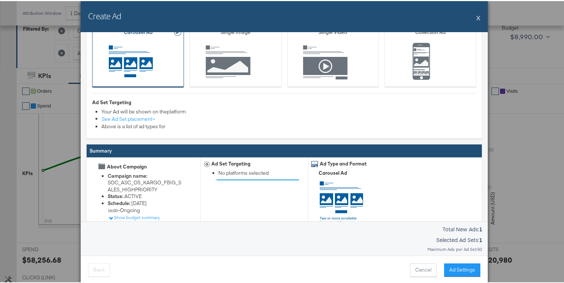
scroll to position [97, 0]
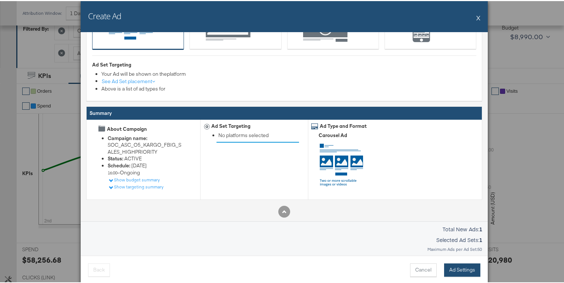
click at [461, 269] on button "Ad Settings" at bounding box center [462, 269] width 36 height 13
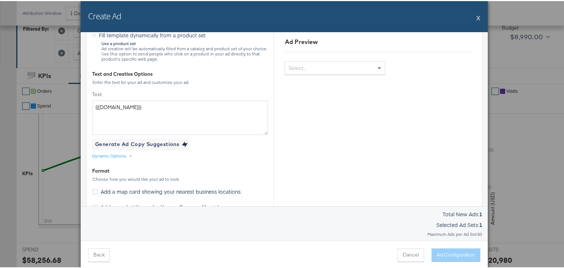
scroll to position [0, 0]
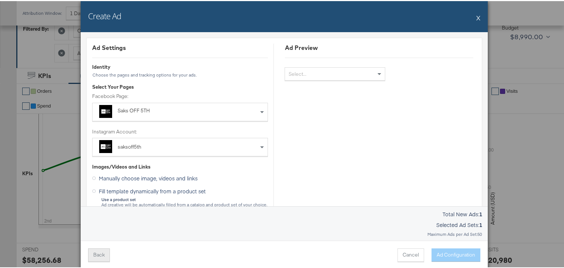
click at [99, 256] on button "Back" at bounding box center [99, 253] width 22 height 13
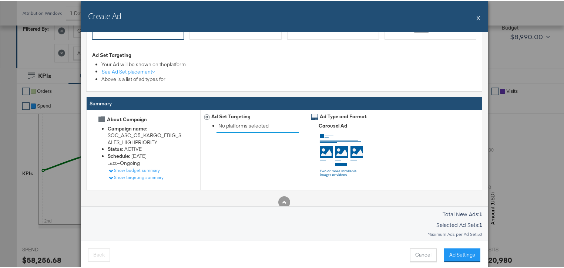
scroll to position [114, 0]
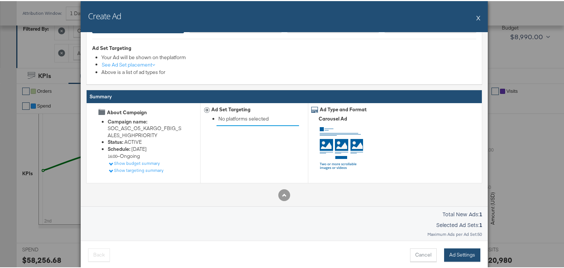
click at [457, 252] on button "Ad Settings" at bounding box center [462, 253] width 36 height 13
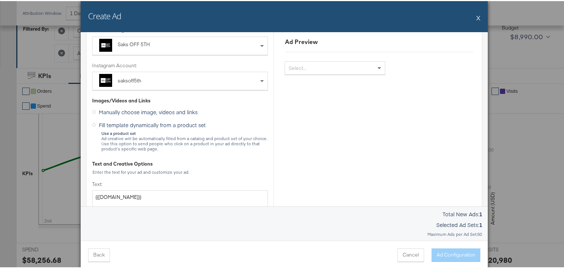
scroll to position [78, 0]
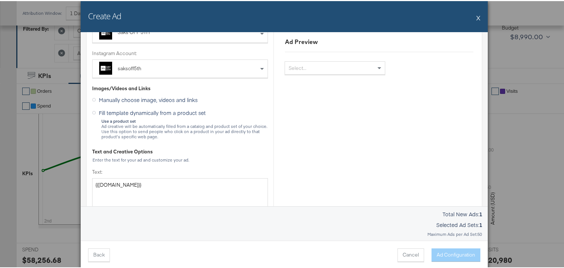
drag, startPoint x: 206, startPoint y: 112, endPoint x: 123, endPoint y: 111, distance: 82.5
click at [123, 111] on label "Fill template dynamically from a product set" at bounding box center [150, 110] width 116 height 9
click at [0, 0] on input "Fill template dynamically from a product set" at bounding box center [0, 0] width 0 height 0
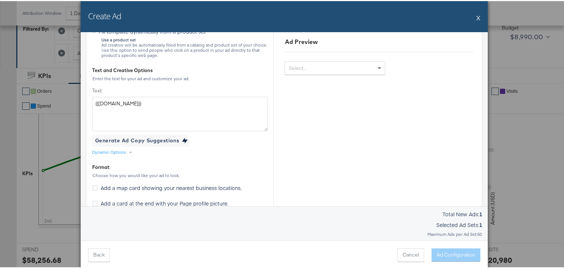
scroll to position [176, 0]
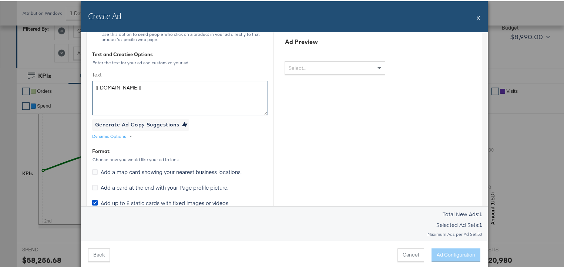
drag, startPoint x: 146, startPoint y: 86, endPoint x: 87, endPoint y: 86, distance: 58.8
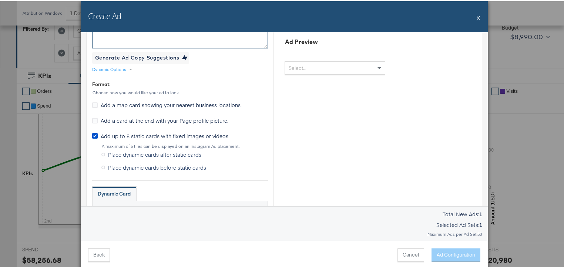
scroll to position [244, 0]
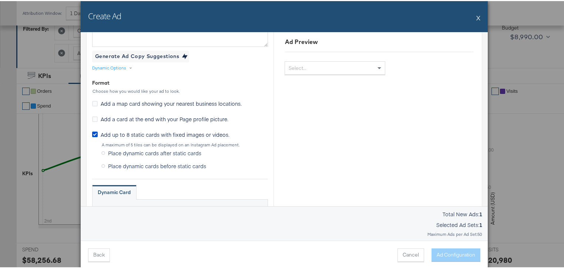
drag, startPoint x: 229, startPoint y: 133, endPoint x: 132, endPoint y: 133, distance: 96.9
click at [132, 133] on div "Add up to 8 static cards with fixed images or videos." at bounding box center [180, 135] width 176 height 10
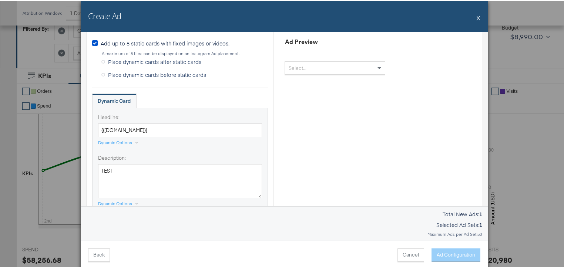
scroll to position [344, 0]
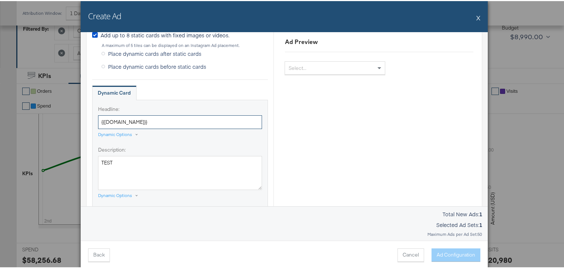
drag, startPoint x: 154, startPoint y: 120, endPoint x: 100, endPoint y: 118, distance: 53.6
click at [99, 118] on input "{{[DOMAIN_NAME]}}" at bounding box center [180, 121] width 164 height 14
drag, startPoint x: 125, startPoint y: 159, endPoint x: 87, endPoint y: 161, distance: 38.5
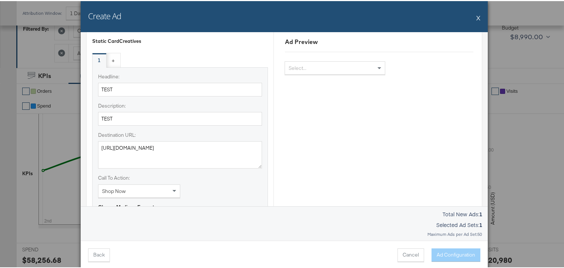
scroll to position [522, 0]
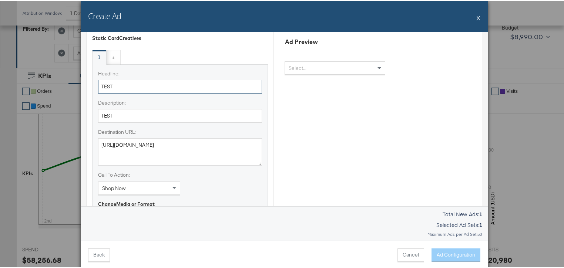
drag, startPoint x: 106, startPoint y: 83, endPoint x: 105, endPoint y: 98, distance: 15.6
click at [92, 82] on div "Headline: TEST Description: TEST Destination URL: [URL][DOMAIN_NAME] Call To Ac…" at bounding box center [180, 161] width 176 height 197
drag, startPoint x: 124, startPoint y: 110, endPoint x: 92, endPoint y: 106, distance: 32.0
click at [92, 106] on div "Headline: TEST Description: TEST Destination URL: [URL][DOMAIN_NAME] Call To Ac…" at bounding box center [180, 161] width 176 height 197
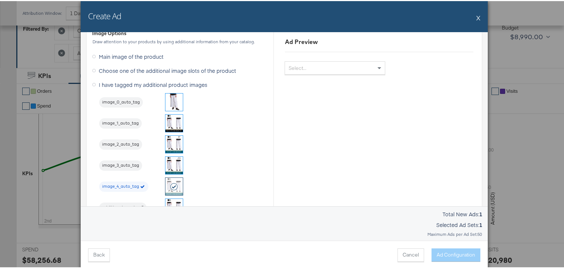
scroll to position [850, 0]
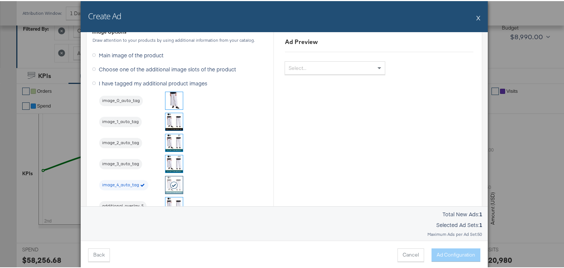
drag, startPoint x: 209, startPoint y: 82, endPoint x: 112, endPoint y: 80, distance: 96.2
click at [113, 80] on div "I have tagged my additional product images image_0_auto_tag image_1_auto_tag im…" at bounding box center [180, 156] width 176 height 159
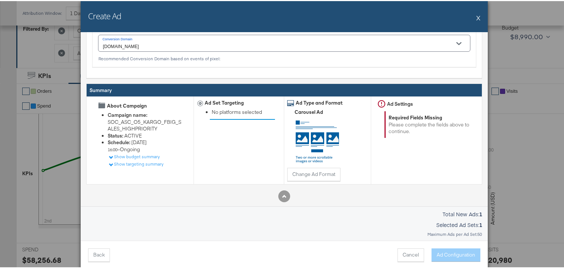
scroll to position [1238, 0]
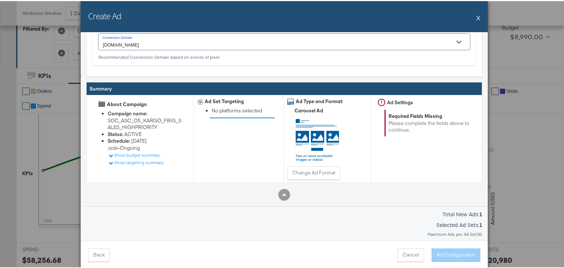
drag, startPoint x: 376, startPoint y: 96, endPoint x: 405, endPoint y: 113, distance: 32.8
click at [405, 113] on div "Ad Settings Required Fields Missing Please complete the fields above to continu…" at bounding box center [425, 138] width 102 height 88
click at [456, 253] on div "Cancel Ad Configuration" at bounding box center [435, 253] width 90 height 13
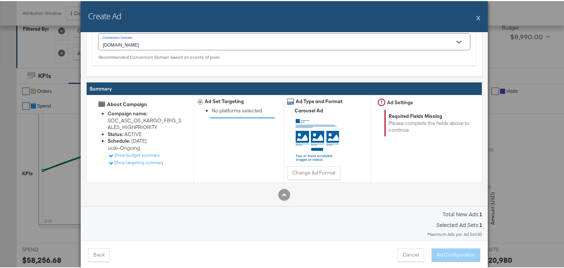
click at [454, 255] on div "Cancel Ad Configuration" at bounding box center [435, 253] width 90 height 13
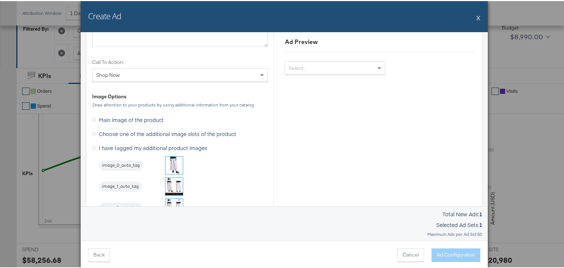
scroll to position [787, 0]
click at [149, 116] on span "Main image of the product" at bounding box center [131, 117] width 65 height 7
click at [145, 115] on span "Main image of the product" at bounding box center [131, 117] width 65 height 7
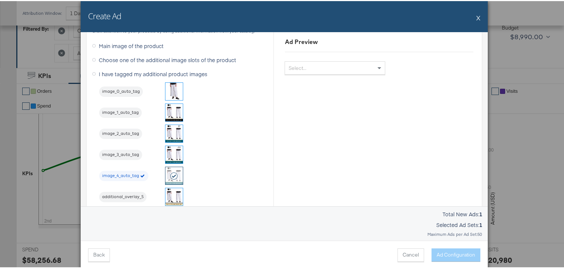
scroll to position [861, 0]
click at [175, 171] on icon at bounding box center [174, 173] width 8 height 7
click at [173, 171] on icon at bounding box center [174, 173] width 8 height 7
click at [141, 172] on icon "button" at bounding box center [143, 173] width 4 height 3
click at [129, 87] on span "image_0_auto_tag" at bounding box center [121, 90] width 44 height 6
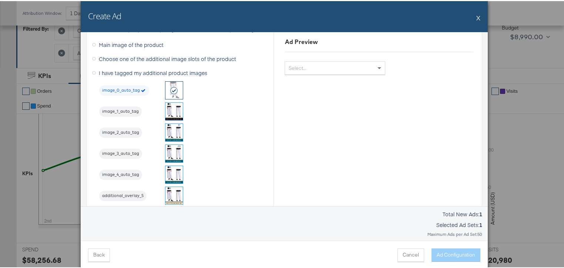
click at [100, 56] on span "Choose one of the additional image slots of the product" at bounding box center [167, 57] width 137 height 7
click at [92, 56] on icon at bounding box center [94, 58] width 4 height 4
click at [0, 0] on input "Choose one of the additional image slots of the product" at bounding box center [0, 0] width 0 height 0
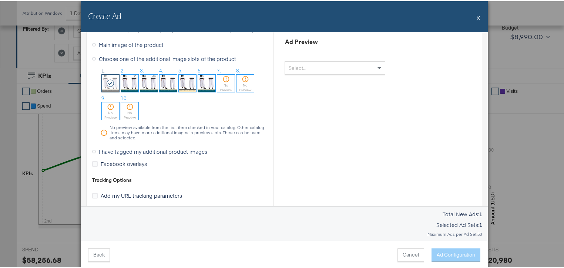
click at [92, 43] on icon at bounding box center [94, 44] width 4 height 4
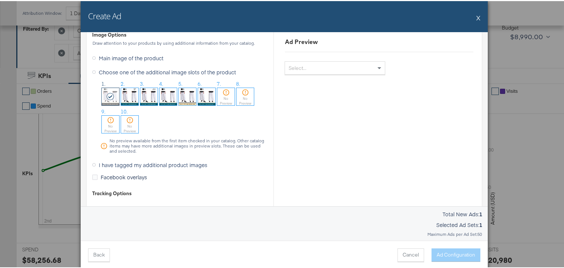
scroll to position [846, 0]
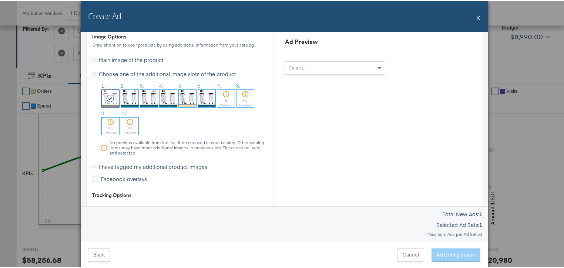
click at [92, 58] on icon at bounding box center [94, 59] width 4 height 4
click at [92, 57] on icon at bounding box center [94, 59] width 4 height 4
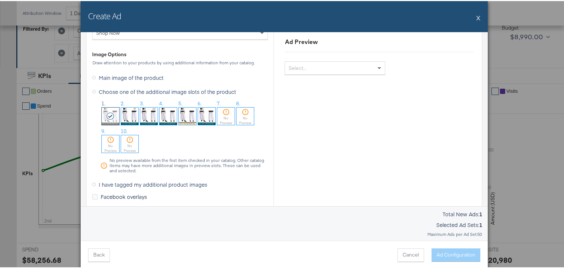
scroll to position [826, 0]
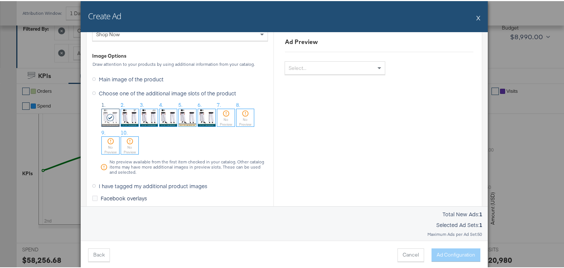
click at [122, 76] on span "Main image of the product" at bounding box center [131, 77] width 65 height 7
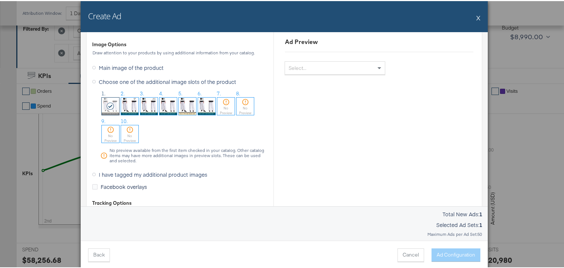
scroll to position [842, 0]
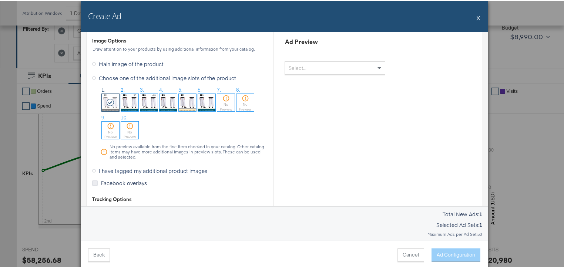
click at [92, 180] on icon at bounding box center [95, 182] width 6 height 6
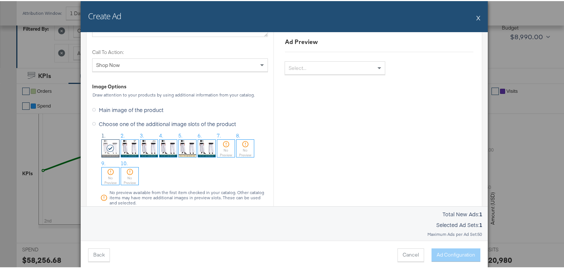
scroll to position [795, 0]
click at [101, 108] on span "Main image of the product" at bounding box center [131, 109] width 65 height 7
click at [451, 257] on div "Cancel Ad Configuration" at bounding box center [435, 253] width 90 height 13
click at [163, 145] on img at bounding box center [167, 148] width 17 height 17
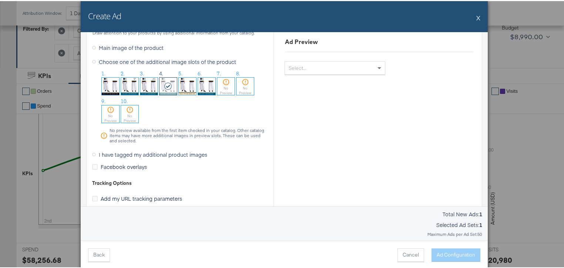
scroll to position [862, 0]
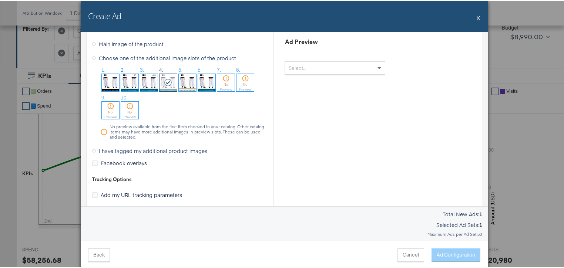
click at [154, 146] on span "I have tagged my additional product images" at bounding box center [153, 149] width 108 height 7
click at [137, 146] on span "I have tagged my additional product images" at bounding box center [153, 149] width 108 height 7
click at [92, 148] on icon at bounding box center [94, 150] width 4 height 4
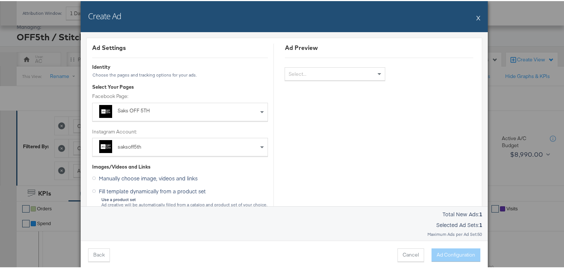
scroll to position [0, 0]
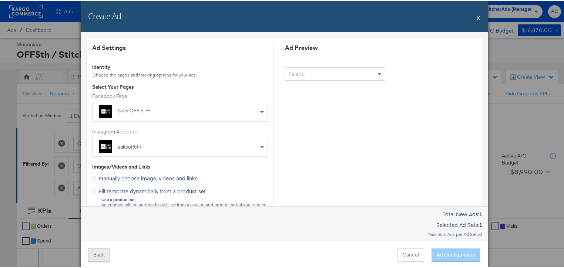
click at [96, 252] on button "Back" at bounding box center [99, 253] width 22 height 13
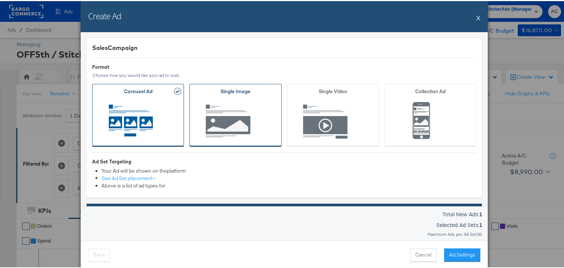
click at [257, 104] on span "Ad Format" at bounding box center [235, 120] width 69 height 41
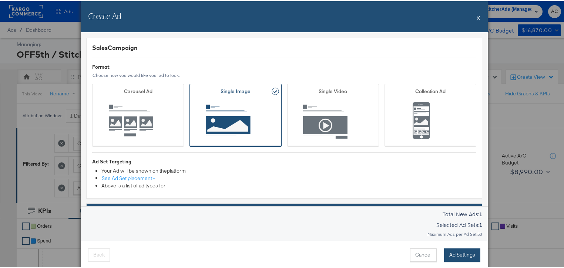
click at [453, 260] on button "Ad Settings" at bounding box center [462, 253] width 36 height 13
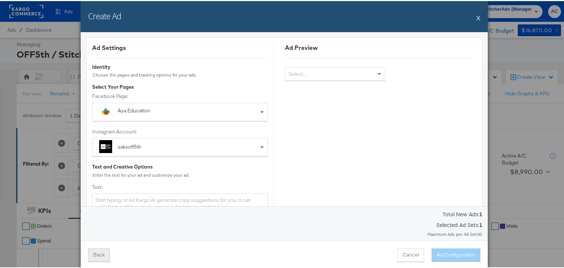
click at [101, 254] on button "Back" at bounding box center [99, 253] width 22 height 13
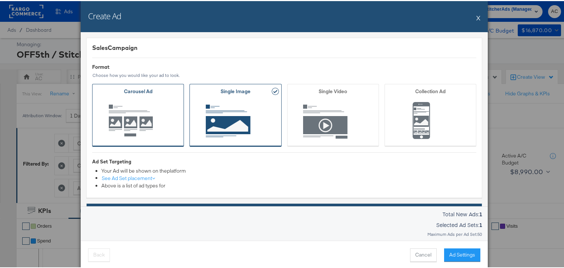
click at [153, 102] on span "Ad Format" at bounding box center [138, 120] width 69 height 41
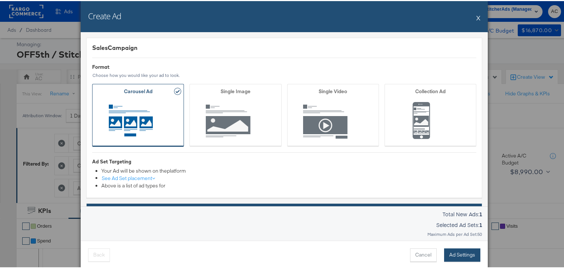
click at [458, 254] on button "Ad Settings" at bounding box center [462, 253] width 36 height 13
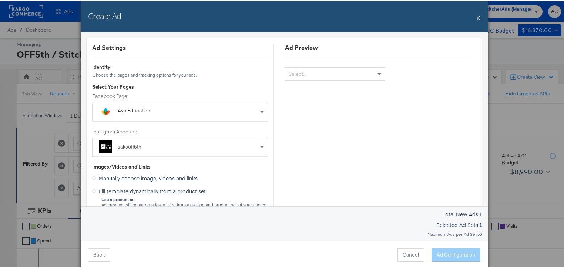
click at [220, 114] on div "Aya Education" at bounding box center [179, 111] width 122 height 10
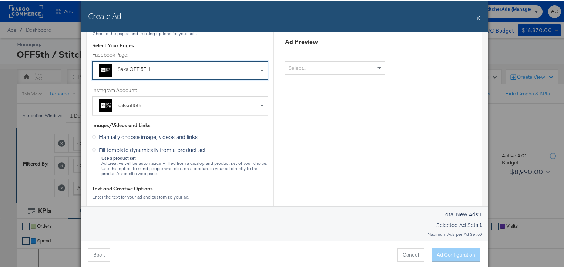
click at [150, 149] on span "Fill template dynamically from a product set" at bounding box center [152, 148] width 107 height 7
click at [0, 0] on input "Fill template dynamically from a product set" at bounding box center [0, 0] width 0 height 0
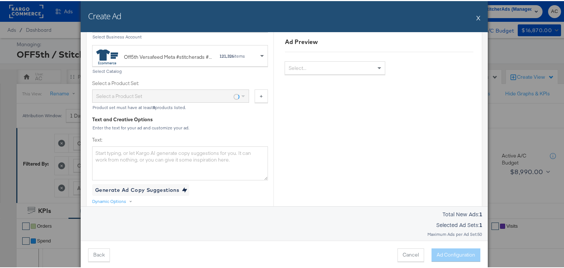
scroll to position [217, 0]
click at [150, 156] on textarea "Text:" at bounding box center [180, 162] width 176 height 34
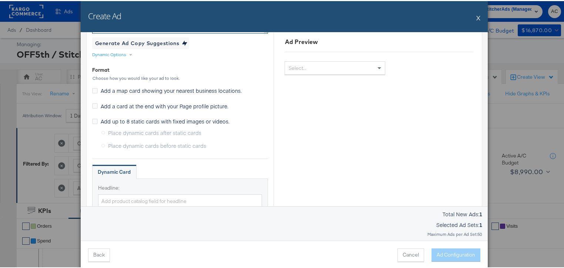
scroll to position [388, 0]
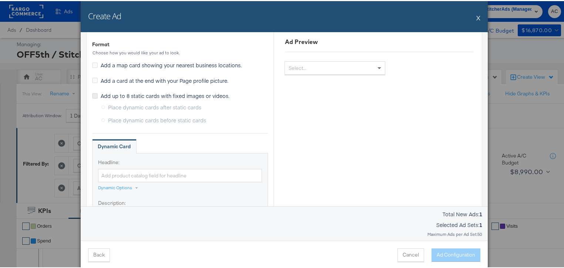
type textarea "TEST"
click at [92, 94] on icon at bounding box center [95, 95] width 6 height 6
click at [0, 0] on input "Add up to 8 static cards with fixed images or videos." at bounding box center [0, 0] width 0 height 0
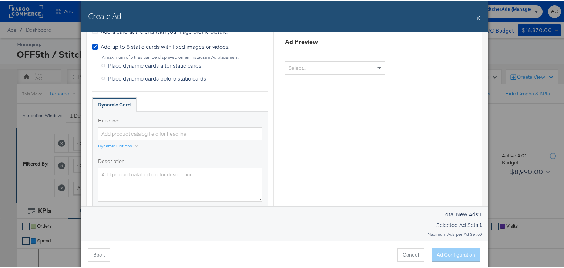
scroll to position [453, 0]
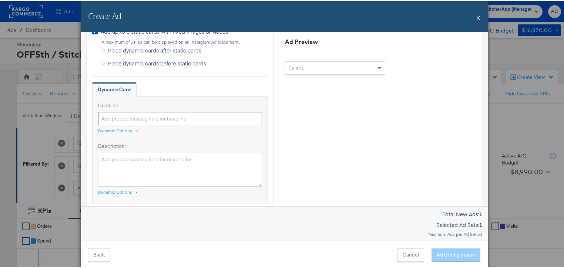
click at [139, 116] on input "Headline:" at bounding box center [180, 118] width 164 height 14
click at [124, 130] on div "Dynamic Options" at bounding box center [115, 130] width 34 height 6
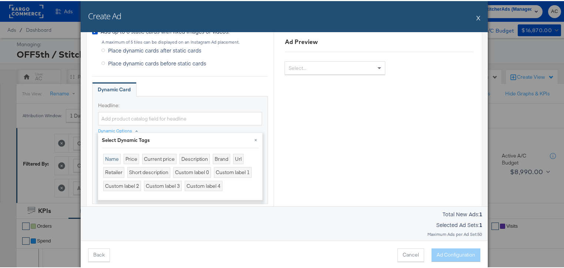
click at [110, 155] on div "Name" at bounding box center [111, 158] width 17 height 11
type input "{{[DOMAIN_NAME]}}"
click at [253, 139] on button "×" at bounding box center [255, 138] width 13 height 13
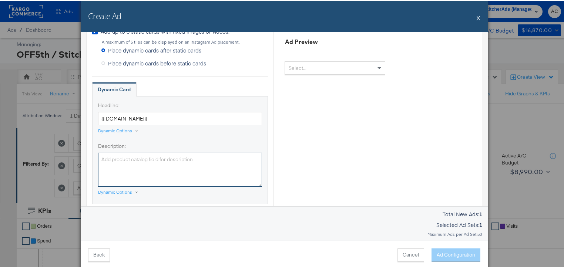
click at [209, 162] on textarea "Description:" at bounding box center [180, 169] width 164 height 34
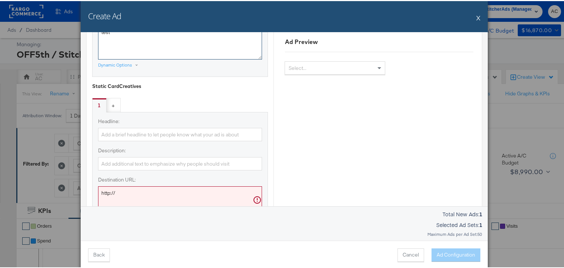
scroll to position [580, 0]
type textarea "test"
click at [189, 132] on input "Headline:" at bounding box center [180, 133] width 164 height 14
type input "test"
click at [180, 163] on input "Description:" at bounding box center [180, 163] width 164 height 14
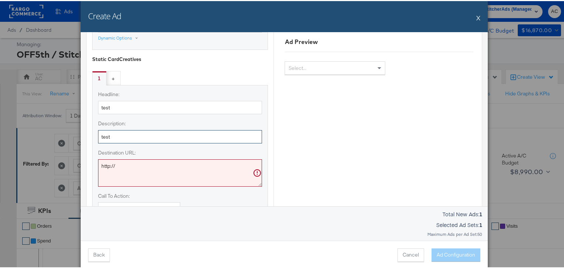
scroll to position [608, 0]
type input "test"
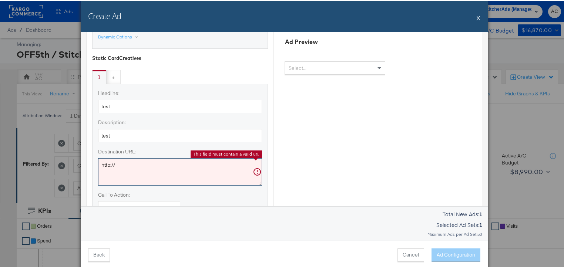
click at [185, 164] on textarea "http://" at bounding box center [180, 170] width 164 height 27
paste textarea "s://[DOMAIN_NAME]"
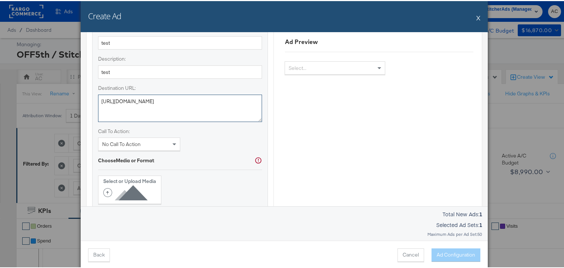
scroll to position [682, 0]
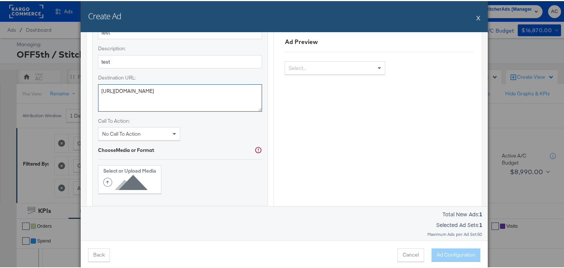
type textarea "[URL][DOMAIN_NAME]"
click at [170, 132] on span at bounding box center [174, 132] width 9 height 13
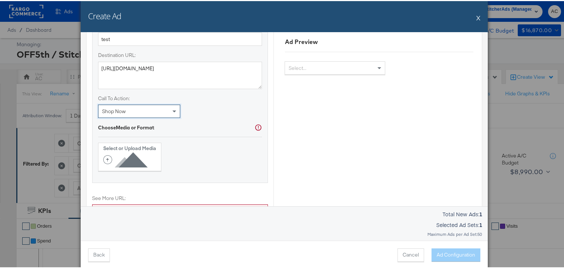
scroll to position [706, 0]
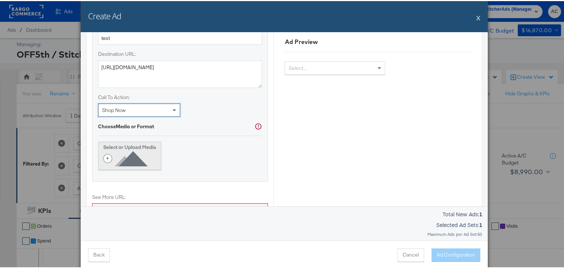
click at [122, 149] on icon at bounding box center [126, 157] width 47 height 17
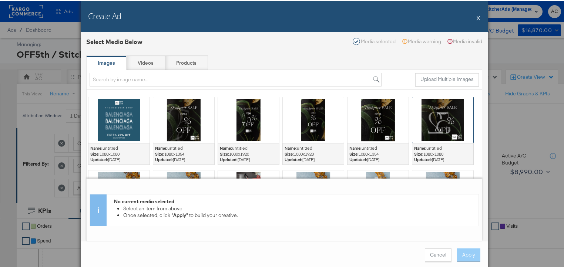
click at [453, 116] on div at bounding box center [442, 118] width 61 height 45
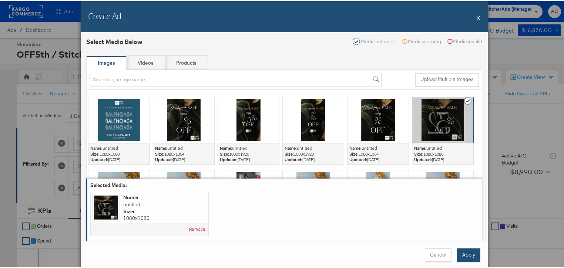
click at [460, 257] on button "Apply" at bounding box center [468, 253] width 23 height 13
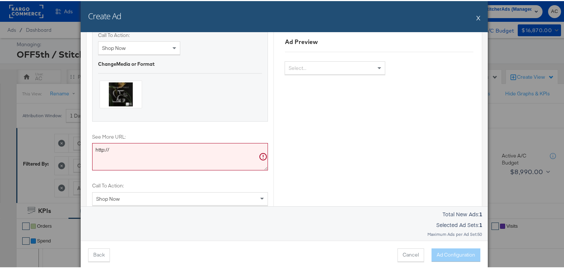
scroll to position [784, 0]
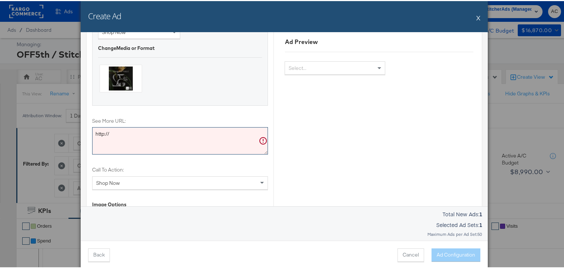
click at [214, 136] on textarea "http://" at bounding box center [180, 139] width 176 height 27
paste textarea "s://[DOMAIN_NAME]"
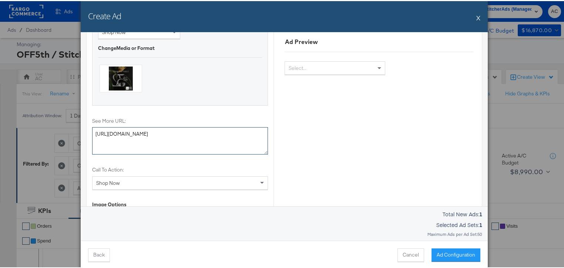
type textarea "[URL][DOMAIN_NAME]"
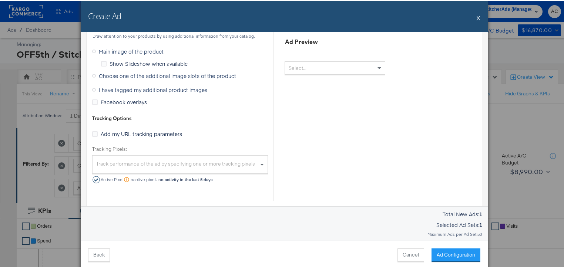
scroll to position [964, 0]
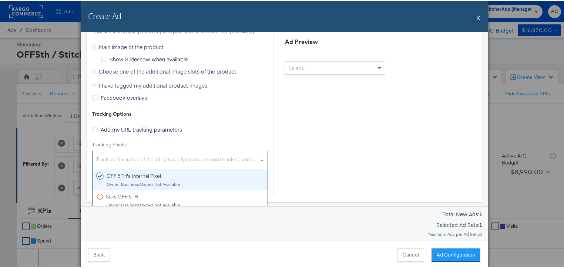
click at [192, 154] on div "Track performance of the ad by specifying one or more tracking pixels" at bounding box center [179, 160] width 175 height 16
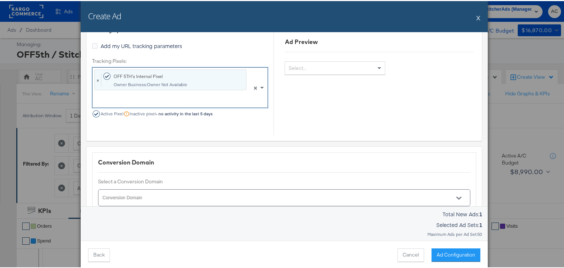
scroll to position [1056, 0]
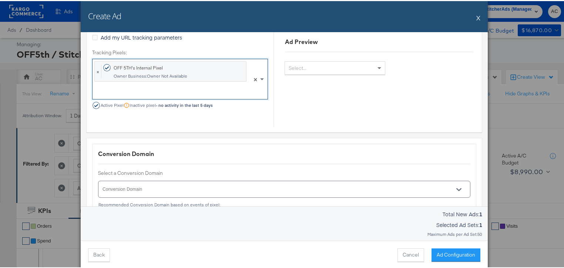
click at [156, 182] on div at bounding box center [284, 188] width 372 height 17
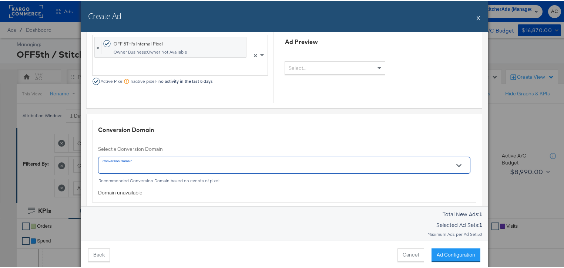
scroll to position [1081, 0]
click at [161, 156] on div at bounding box center [284, 163] width 372 height 17
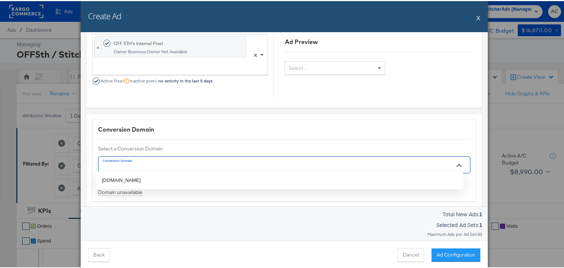
click at [249, 166] on input "Conversion Domain" at bounding box center [273, 167] width 344 height 9
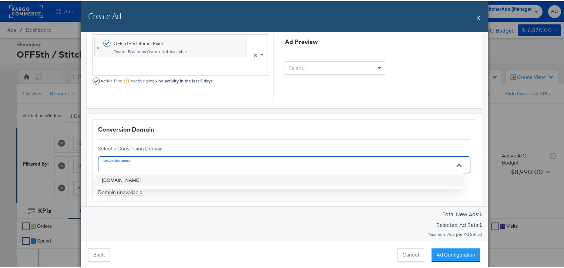
click at [234, 178] on li "[DOMAIN_NAME]" at bounding box center [279, 179] width 367 height 12
type input "[DOMAIN_NAME]"
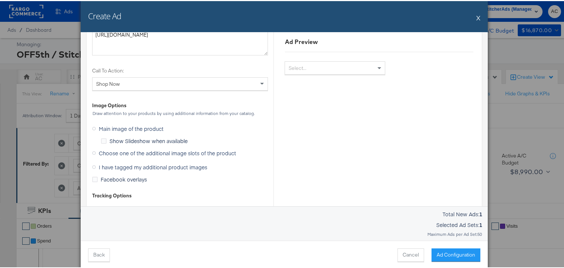
click at [195, 163] on span "I have tagged my additional product images" at bounding box center [153, 165] width 108 height 7
click at [0, 0] on input "I have tagged my additional product images" at bounding box center [0, 0] width 0 height 0
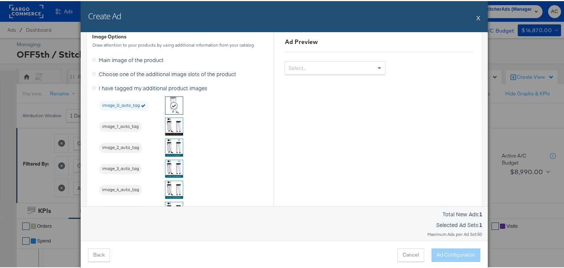
scroll to position [846, 0]
click at [174, 182] on img at bounding box center [173, 188] width 17 height 17
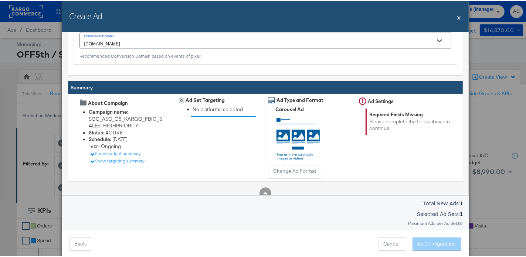
scroll to position [970, 0]
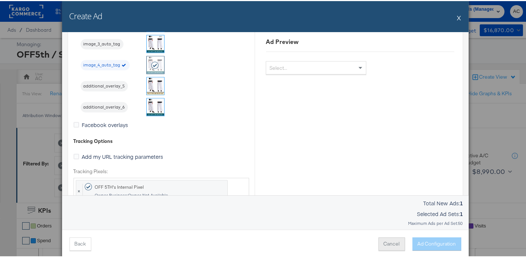
click at [391, 245] on button "Cancel" at bounding box center [392, 243] width 27 height 13
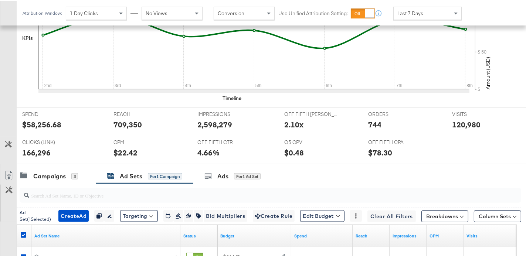
scroll to position [356, 0]
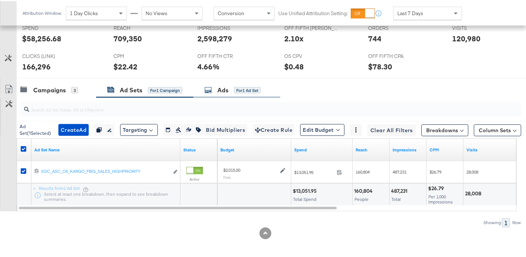
click at [224, 93] on div "Ads for 1 Ad Set" at bounding box center [236, 89] width 87 height 16
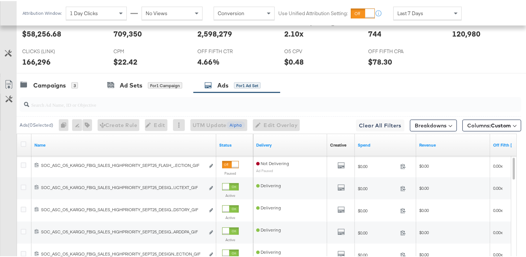
scroll to position [365, 0]
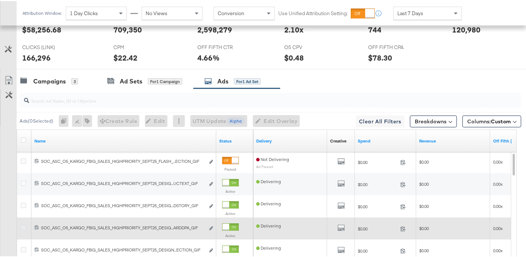
click at [23, 224] on icon at bounding box center [24, 227] width 6 height 6
click at [0, 0] on input "checkbox" at bounding box center [0, 0] width 0 height 0
